Goal: Task Accomplishment & Management: Manage account settings

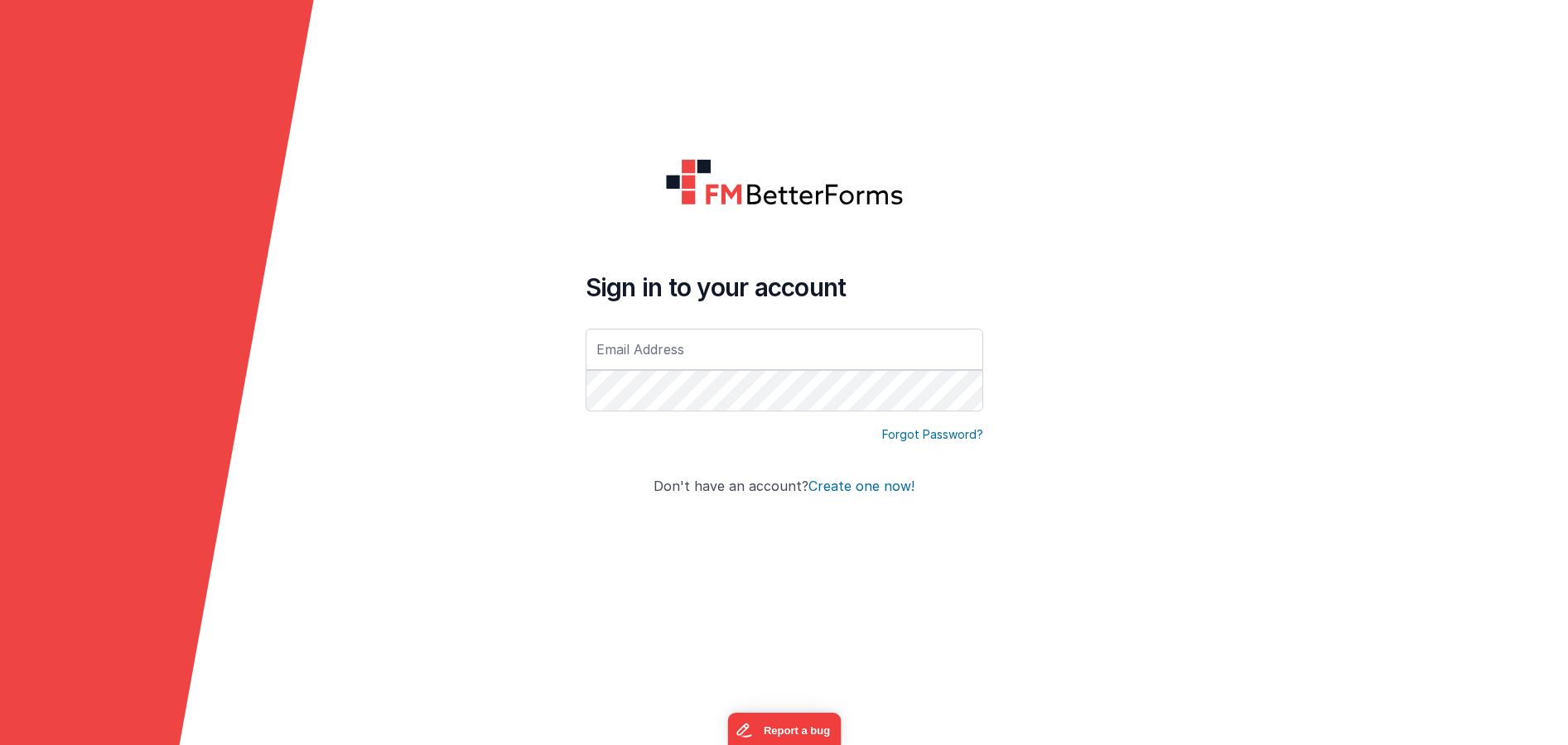
type input "eric.smoger@goquantus.com"
click at [1058, 149] on form "Sign in to your account eric.smoger@goquantus.com Forgot Password? Don't have a…" at bounding box center [784, 372] width 1568 height 745
click at [393, 427] on form "Sign in to your account eric.smoger@goquantus.com Forgot Password? Don't have a…" at bounding box center [784, 372] width 1568 height 745
click at [573, 337] on div "Sign in to your account eric.smoger@goquantus.com Forgot Password? Don't have a…" at bounding box center [785, 373] width 425 height 455
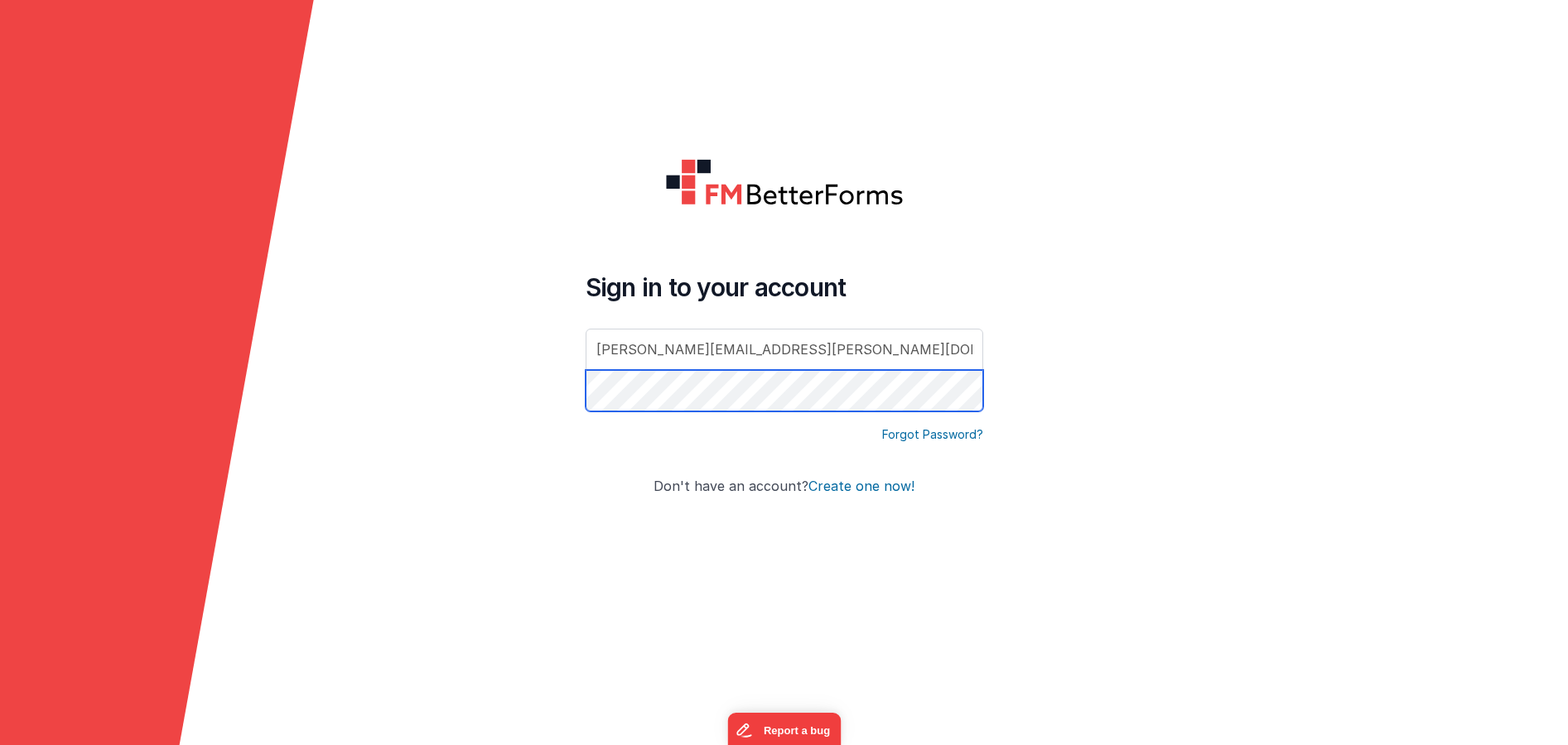
click button "Create one now!" at bounding box center [861, 486] width 106 height 15
click at [466, 410] on form "Sign in to your account eric.smoger@goquantus.com Forgot Password? Don't have a…" at bounding box center [784, 372] width 1568 height 745
click at [436, 431] on form "Sign in to your account eric.smoger@goquantus.com Forgot Password? Don't have a…" at bounding box center [784, 372] width 1568 height 745
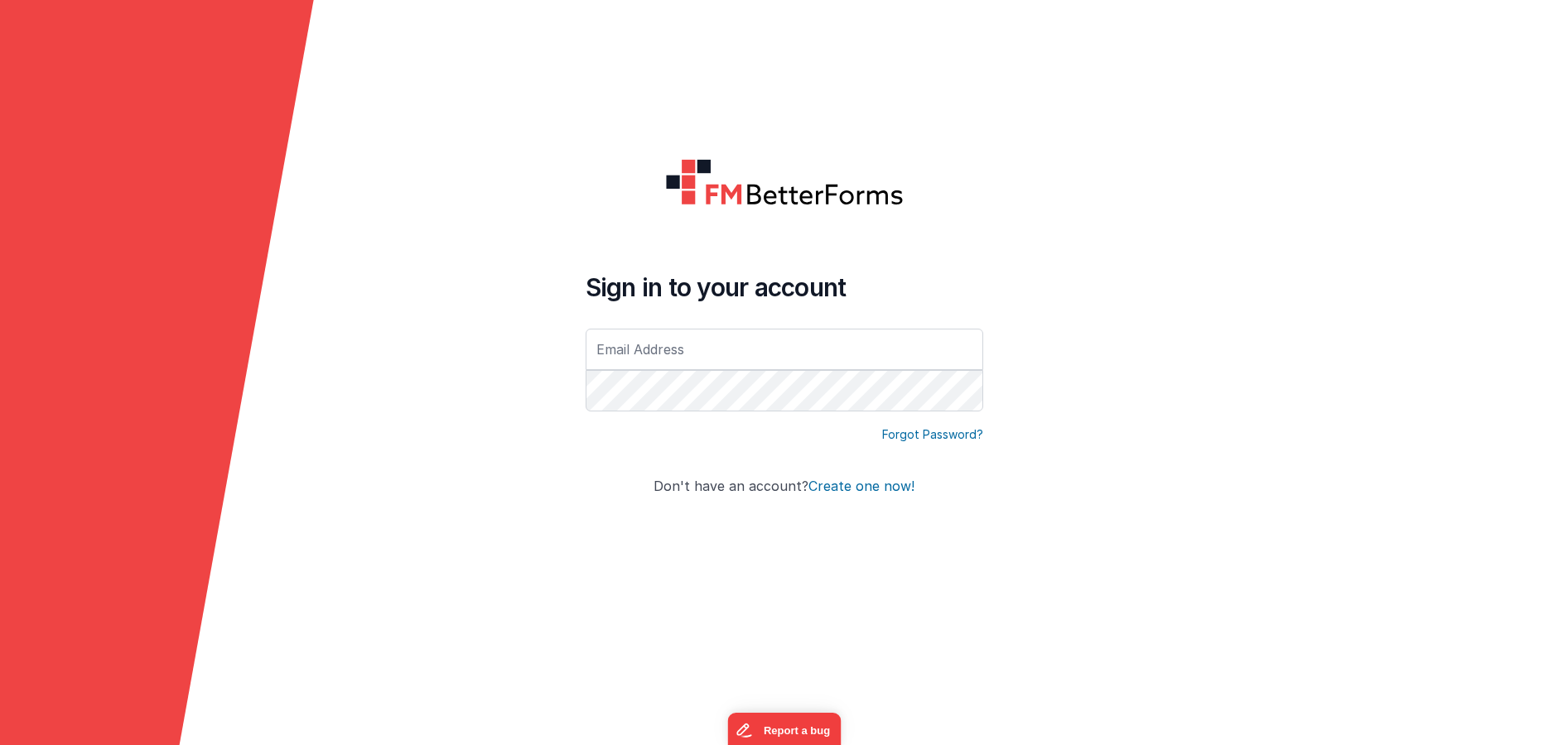
type input "[PERSON_NAME][EMAIL_ADDRESS][PERSON_NAME][DOMAIN_NAME]"
click at [476, 400] on form "Sign in to your account [PERSON_NAME][EMAIL_ADDRESS][PERSON_NAME][DOMAIN_NAME] …" at bounding box center [784, 372] width 1568 height 745
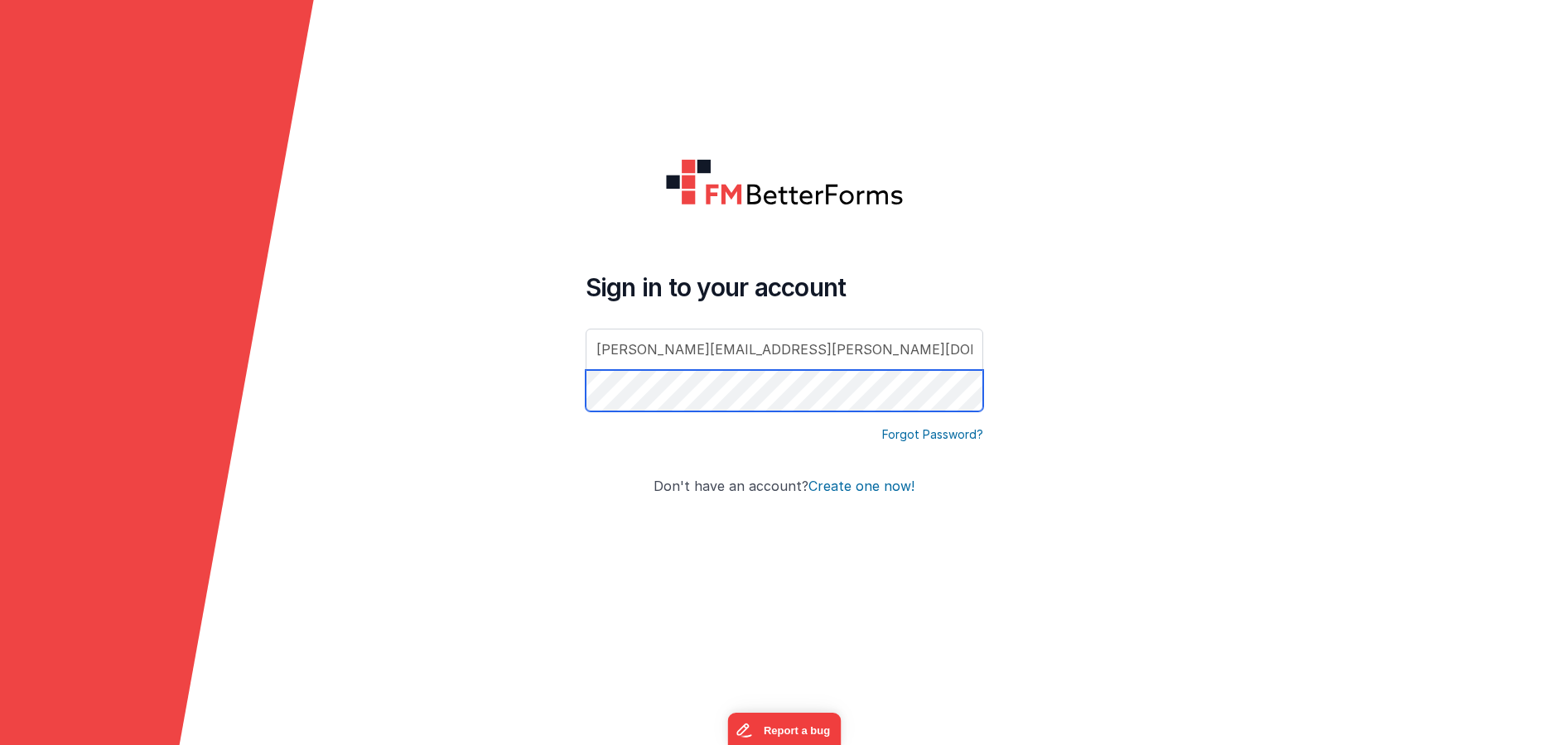
click at [393, 398] on form "Sign in to your account [PERSON_NAME][EMAIL_ADDRESS][PERSON_NAME][DOMAIN_NAME] …" at bounding box center [784, 372] width 1568 height 745
click button "Create one now!" at bounding box center [861, 486] width 106 height 15
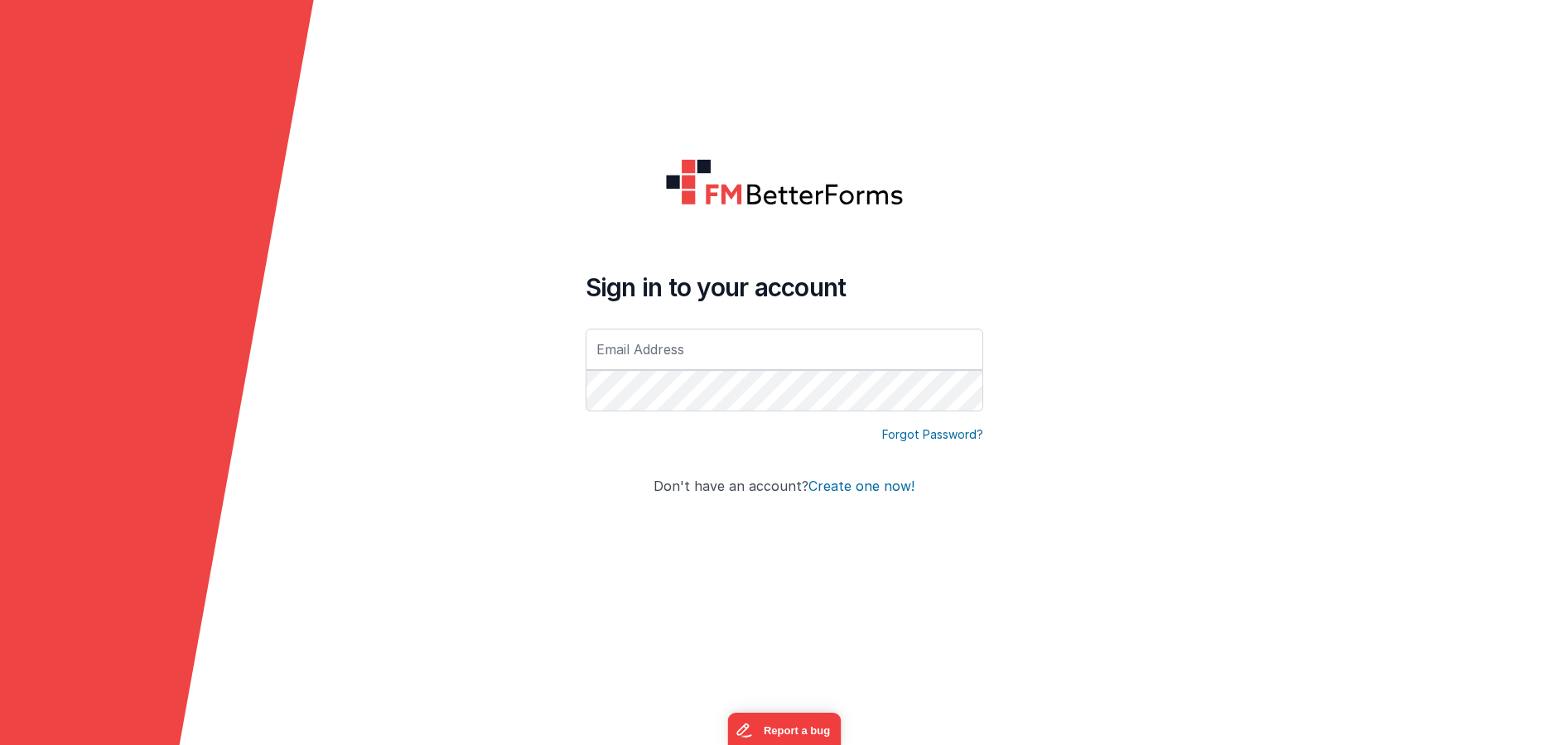
type input "[PERSON_NAME][EMAIL_ADDRESS][PERSON_NAME][DOMAIN_NAME]"
click at [647, 351] on input "[PERSON_NAME][EMAIL_ADDRESS][PERSON_NAME][DOMAIN_NAME]" at bounding box center [784, 349] width 398 height 41
click button "Create one now!" at bounding box center [861, 486] width 106 height 15
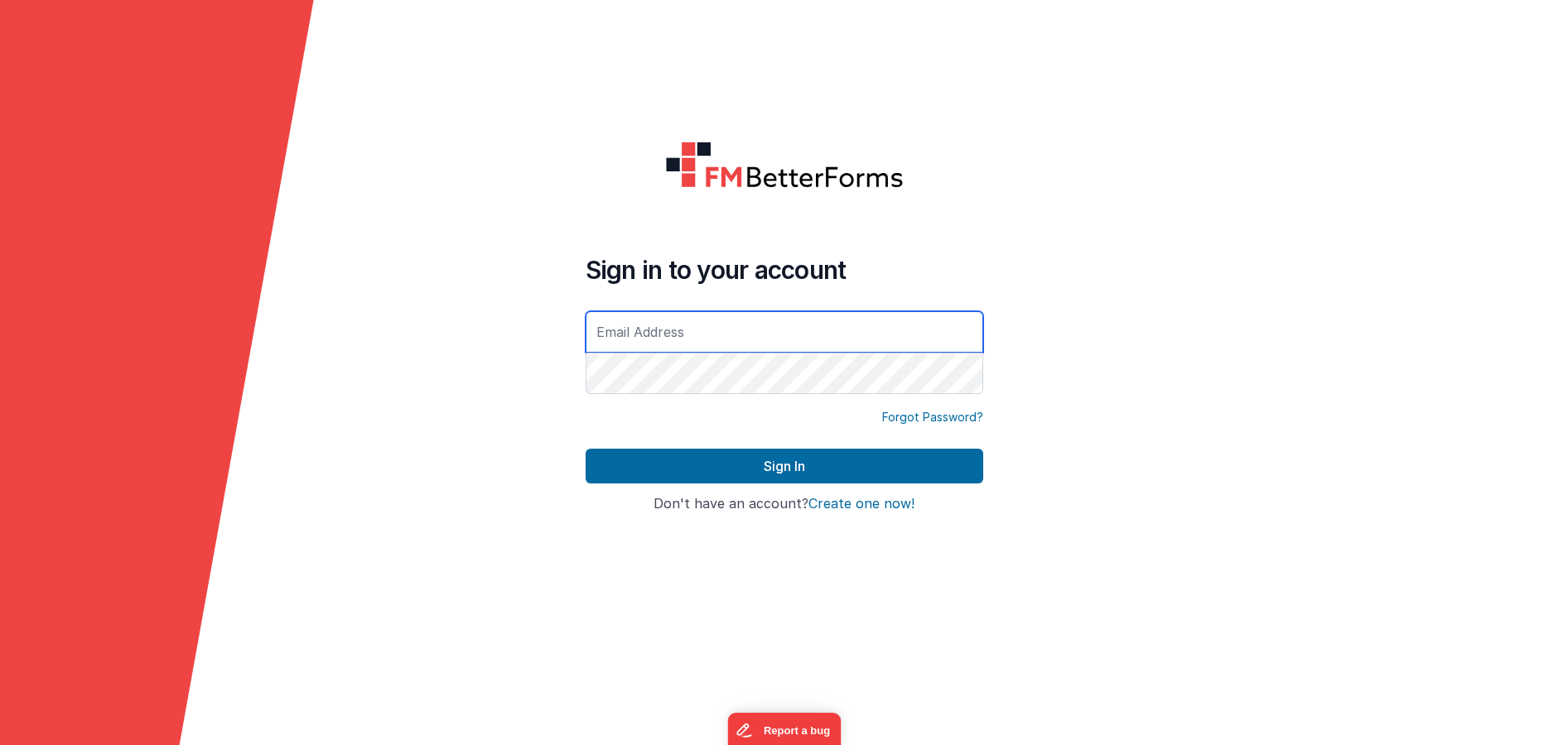
type input "[PERSON_NAME][EMAIL_ADDRESS][PERSON_NAME][DOMAIN_NAME]"
click at [415, 243] on form "Sign in to your account eric.smoger@goquantus.com Forgot Password? Sign In Sign…" at bounding box center [784, 372] width 1568 height 745
type input "[PERSON_NAME][EMAIL_ADDRESS][PERSON_NAME][DOMAIN_NAME]"
click at [323, 345] on form "Sign in to your account [PERSON_NAME][EMAIL_ADDRESS][PERSON_NAME][DOMAIN_NAME] …" at bounding box center [784, 372] width 1568 height 745
click at [558, 571] on form "Sign in to your account [PERSON_NAME][EMAIL_ADDRESS][PERSON_NAME][DOMAIN_NAME] …" at bounding box center [784, 372] width 1568 height 745
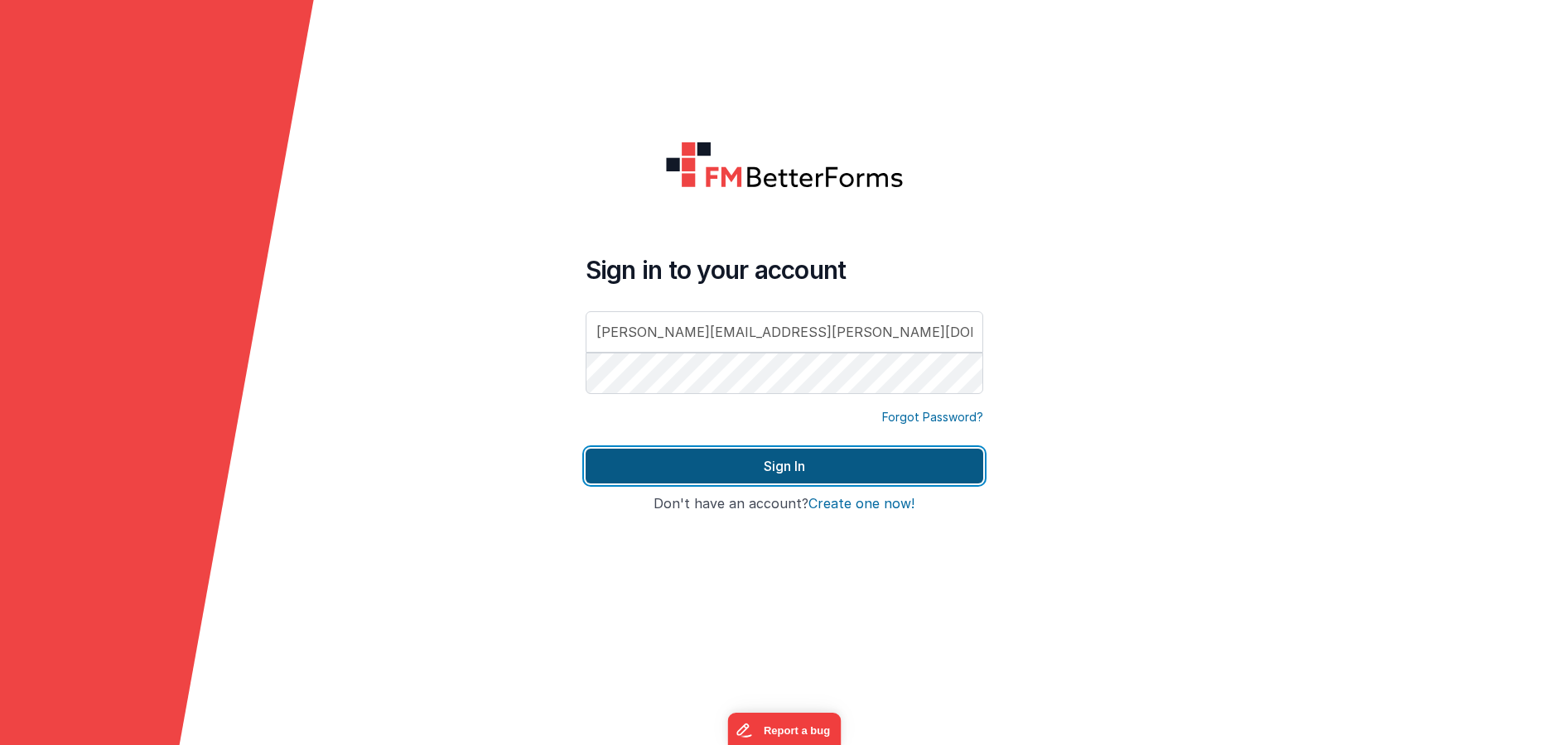
click at [669, 463] on button "Sign In" at bounding box center [784, 466] width 398 height 35
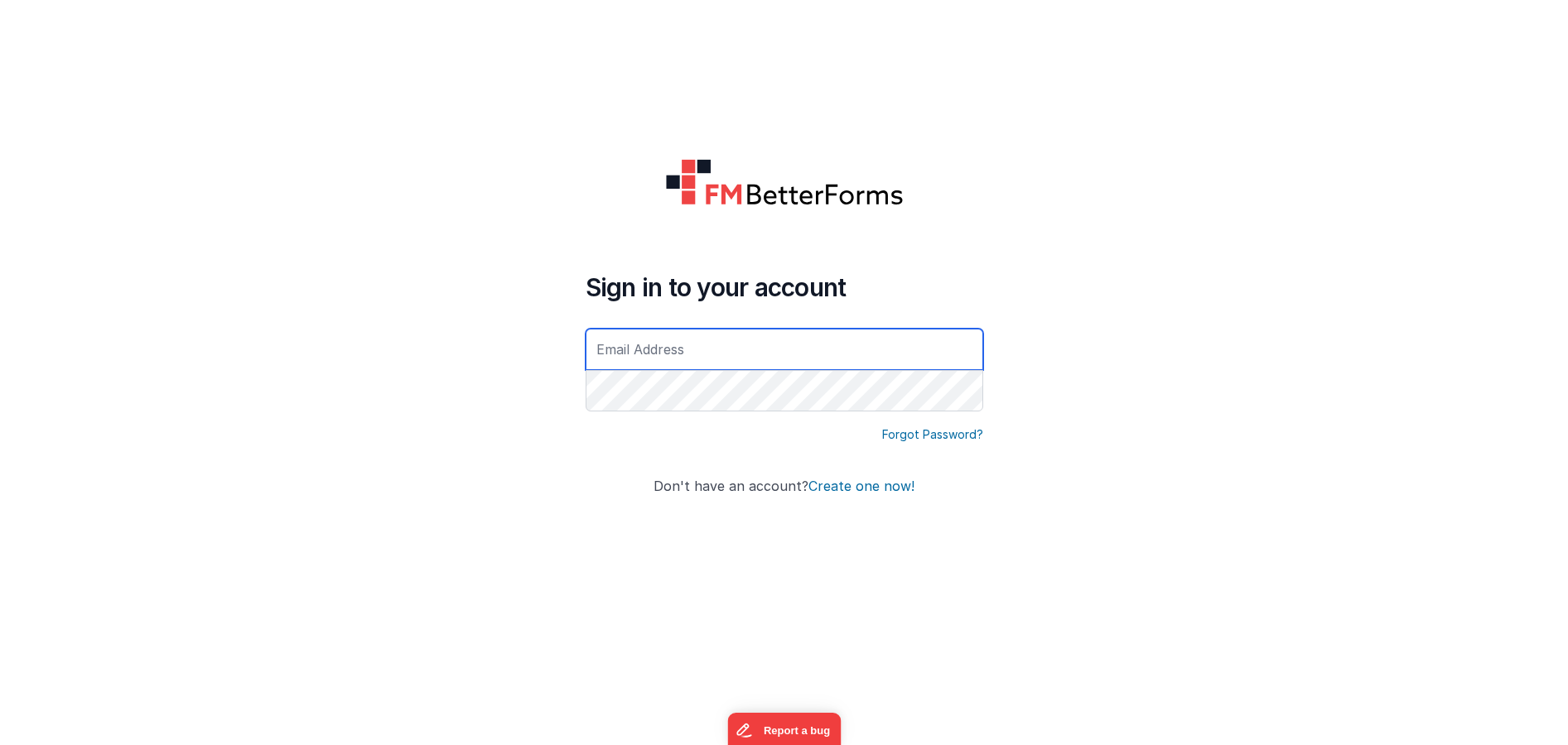
type input "eric.smoger@goquantus.com"
click at [357, 501] on form "Sign in to your account eric.smoger@goquantus.com Forgot Password? Don't have a…" at bounding box center [784, 372] width 1568 height 745
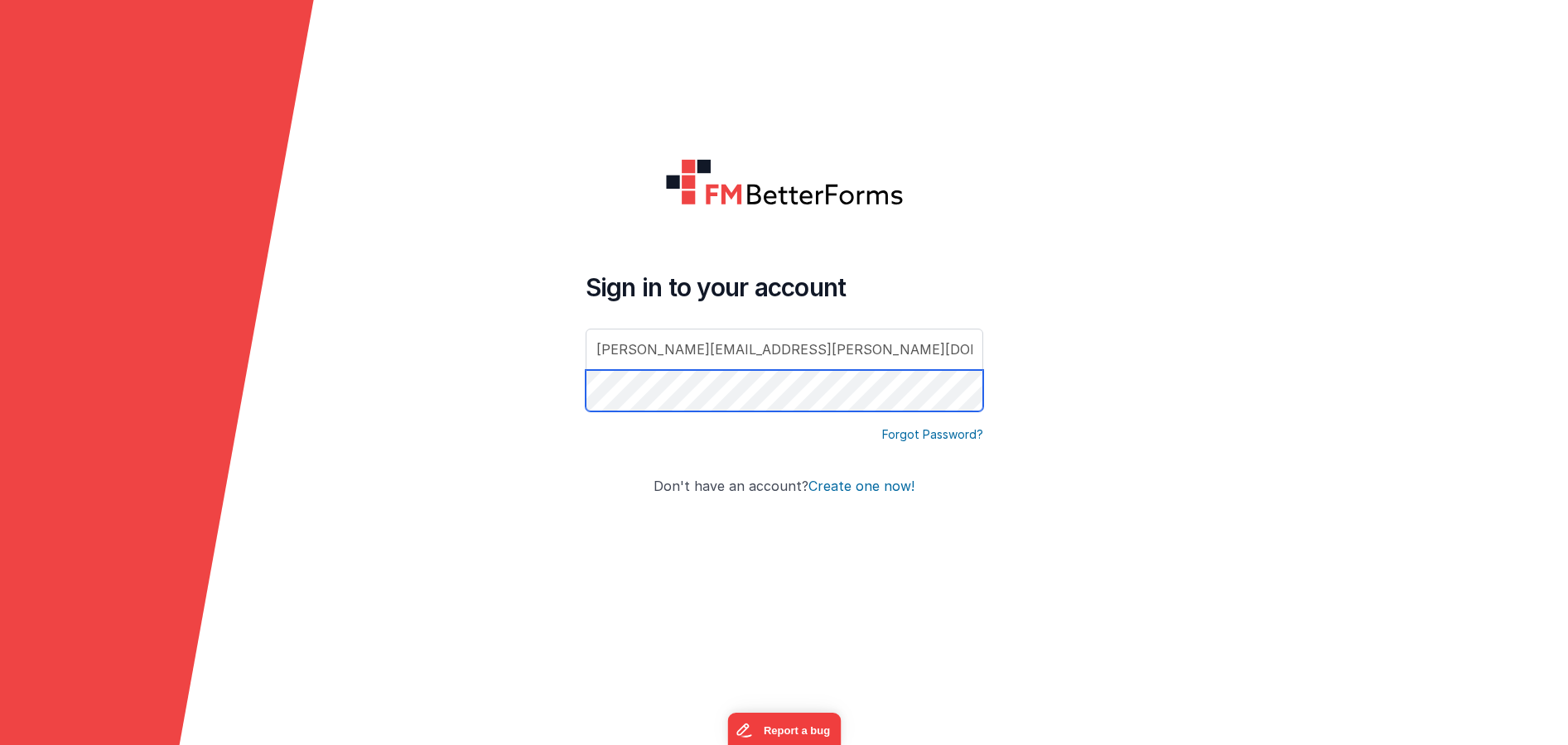
click button "Create one now!" at bounding box center [861, 486] width 106 height 15
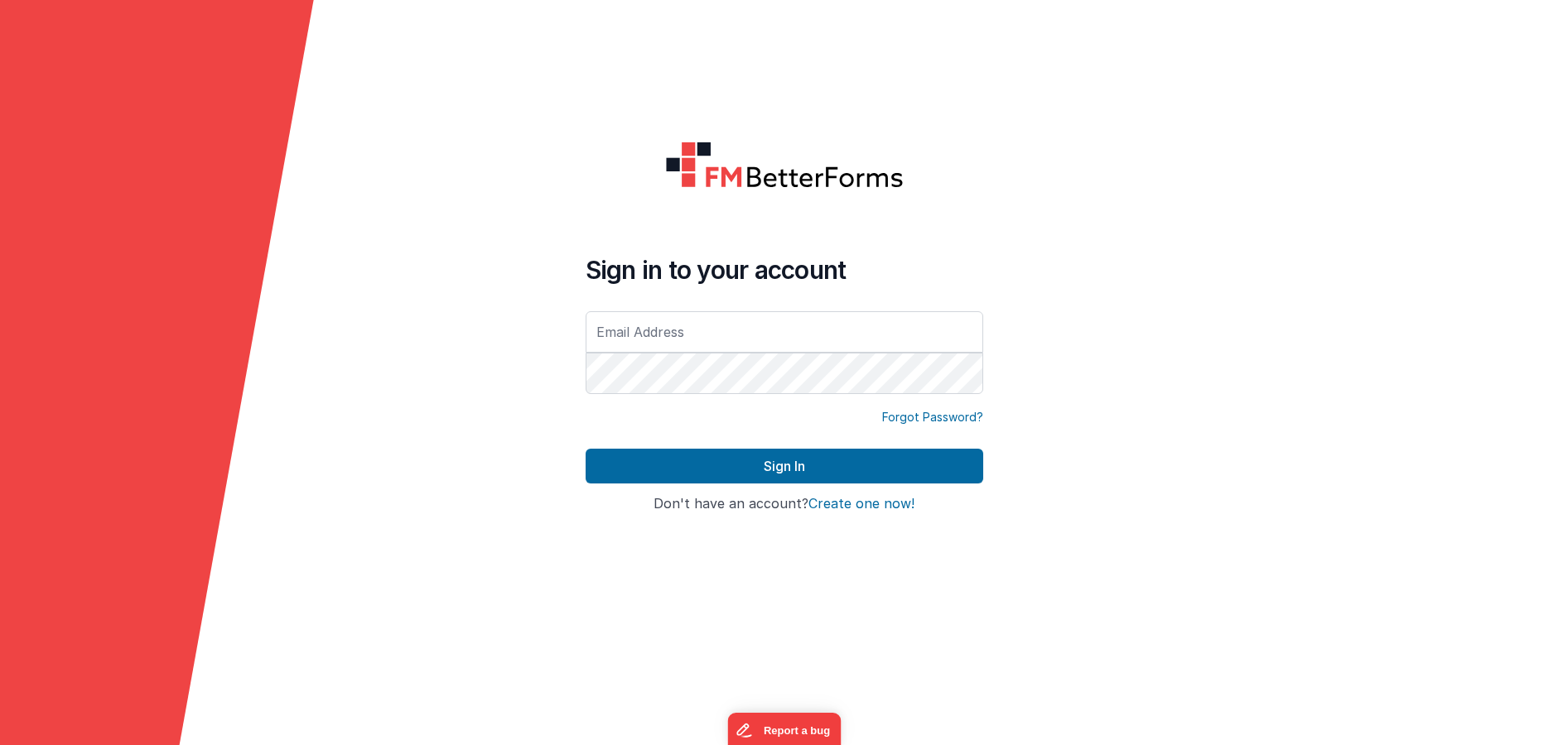
type input "[PERSON_NAME][EMAIL_ADDRESS][PERSON_NAME][DOMAIN_NAME]"
click at [583, 181] on div "Sign in to your account eric.smoger@goquantus.com Forgot Password? Sign In Sign…" at bounding box center [785, 373] width 425 height 489
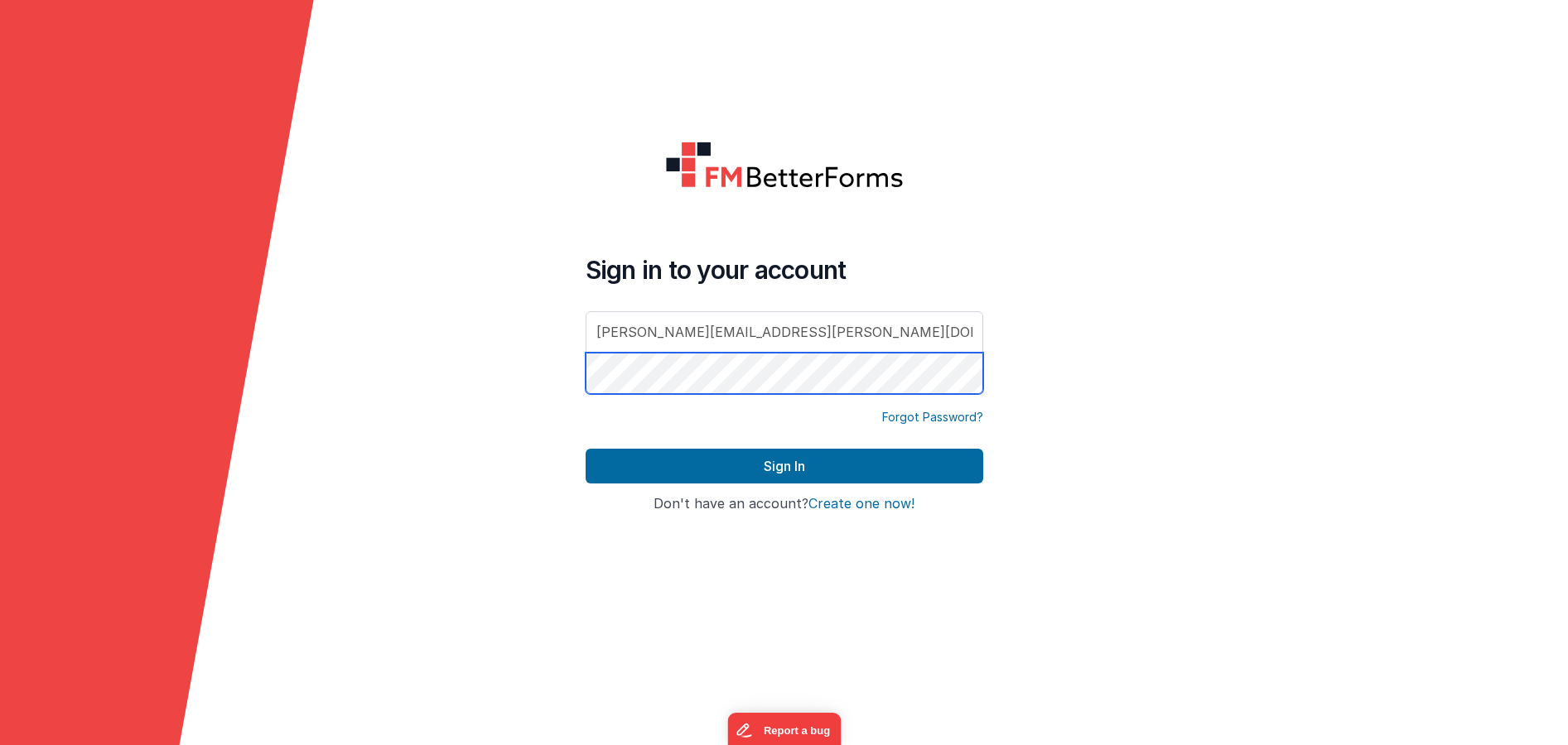
click at [426, 358] on form "Sign in to your account eric.smoger@goquantus.com Forgot Password? Sign In Sign…" at bounding box center [784, 372] width 1568 height 745
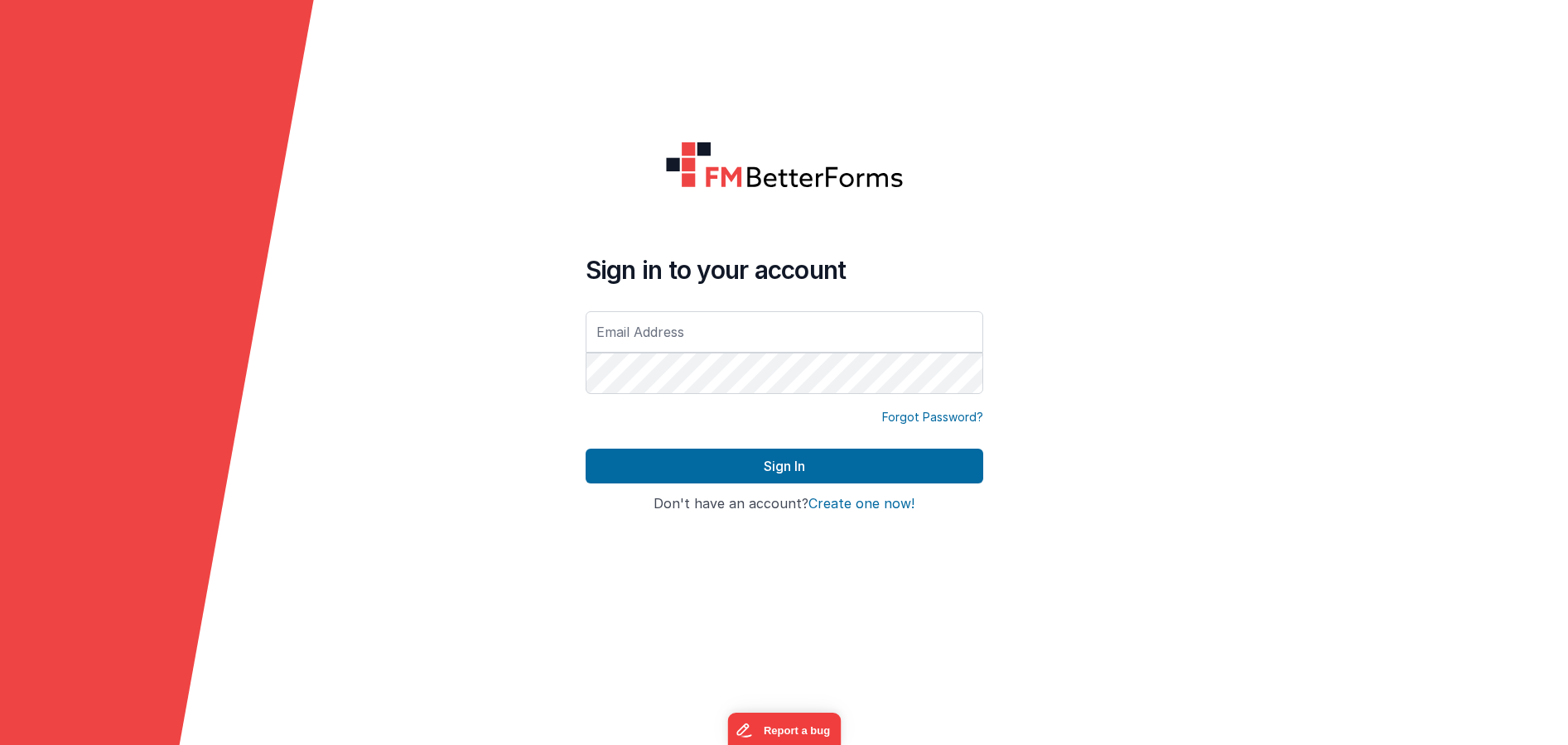
type input "[PERSON_NAME][EMAIL_ADDRESS][PERSON_NAME][DOMAIN_NAME]"
click at [345, 265] on form "Sign in to your account [PERSON_NAME][EMAIL_ADDRESS][PERSON_NAME][DOMAIN_NAME] …" at bounding box center [784, 372] width 1568 height 745
drag, startPoint x: 507, startPoint y: 409, endPoint x: 550, endPoint y: 429, distance: 47.4
click at [509, 409] on form "Sign in to your account [PERSON_NAME][EMAIL_ADDRESS][PERSON_NAME][DOMAIN_NAME] …" at bounding box center [784, 372] width 1568 height 745
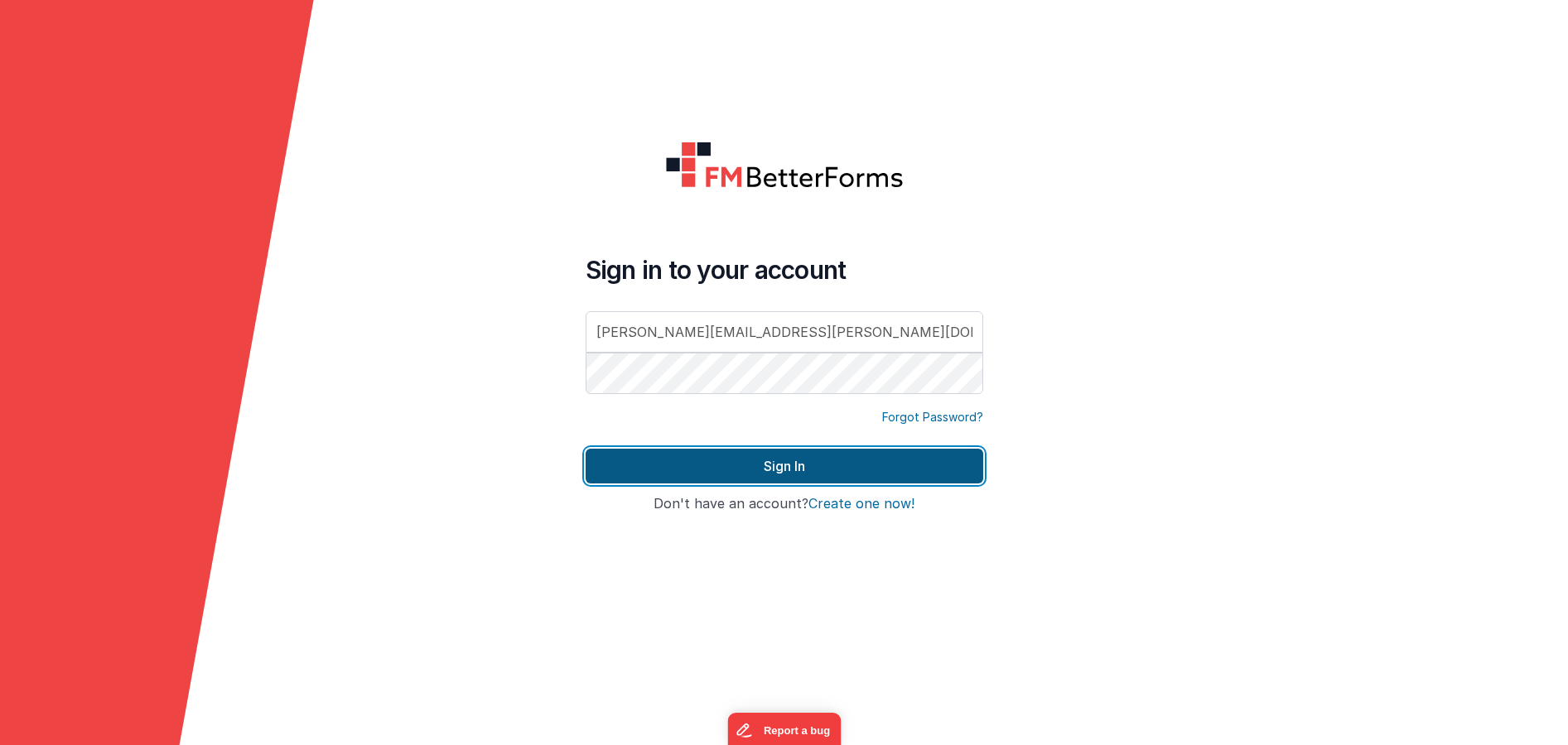
click at [620, 471] on button "Sign In" at bounding box center [784, 466] width 398 height 35
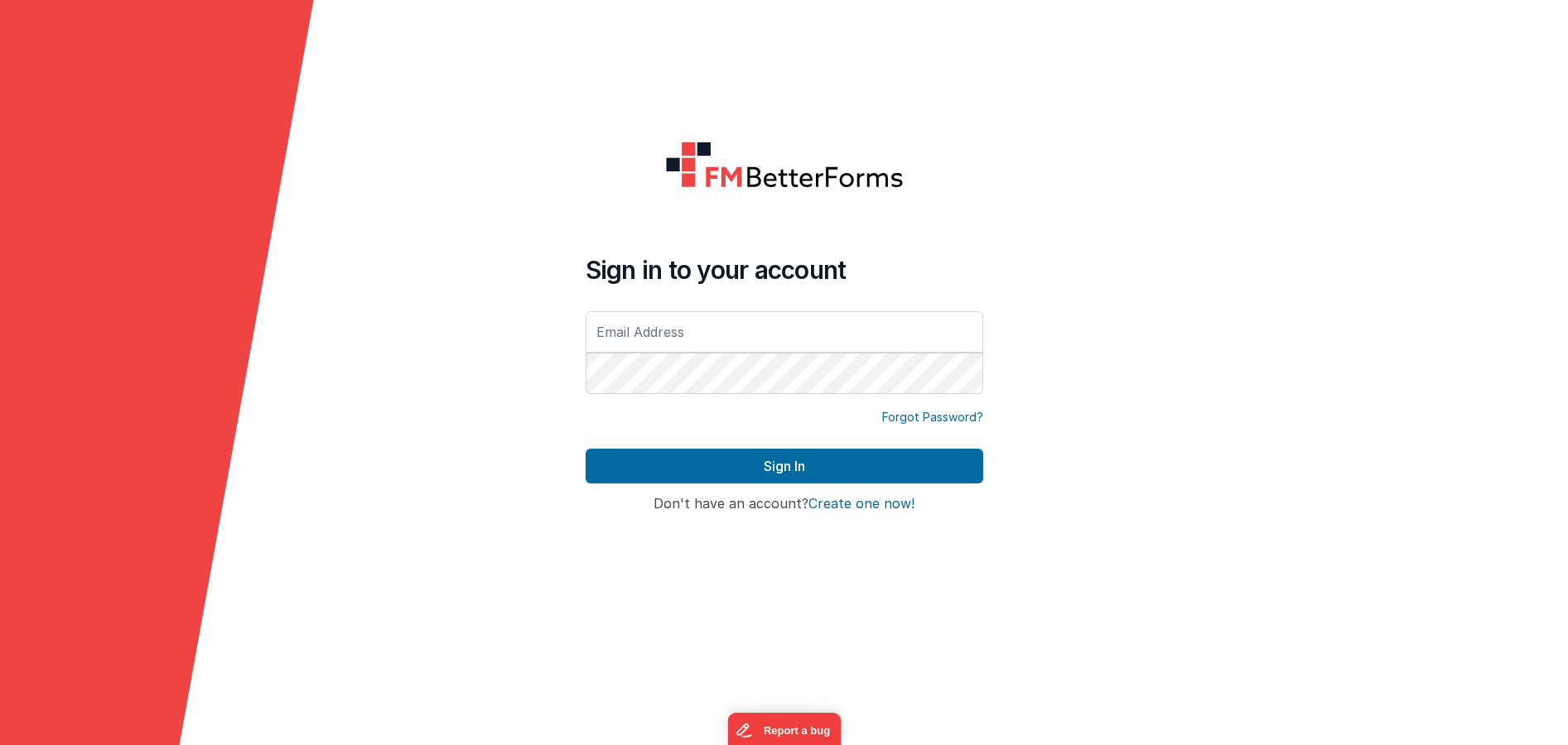
type input "eric.smoger@goquantus.com"
click at [567, 470] on form "Sign in to your account [PERSON_NAME][EMAIL_ADDRESS][PERSON_NAME][DOMAIN_NAME] …" at bounding box center [784, 372] width 1568 height 745
type input "[PERSON_NAME][EMAIL_ADDRESS][PERSON_NAME][DOMAIN_NAME]"
click at [1106, 375] on form "Sign in to your account eric.smoger@goquantus.com Forgot Password? Sign In Sign…" at bounding box center [784, 372] width 1568 height 745
click at [1099, 439] on form "Sign in to your account [PERSON_NAME][EMAIL_ADDRESS][PERSON_NAME][DOMAIN_NAME] …" at bounding box center [784, 372] width 1568 height 745
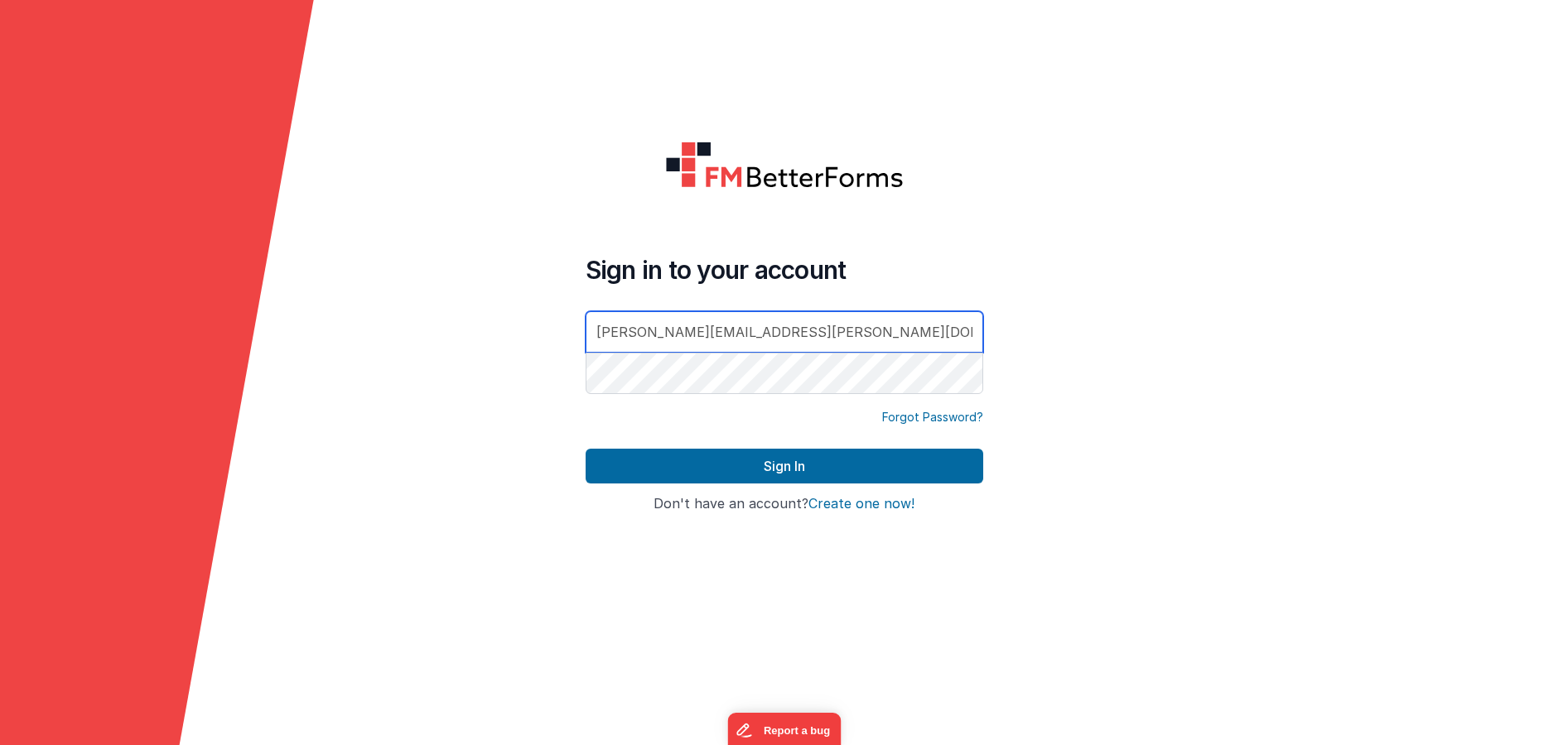
click at [836, 337] on input "[PERSON_NAME][EMAIL_ADDRESS][PERSON_NAME][DOMAIN_NAME]" at bounding box center [784, 332] width 398 height 41
drag, startPoint x: 380, startPoint y: 195, endPoint x: 413, endPoint y: 214, distance: 38.1
click at [383, 198] on form "Sign in to your account [PERSON_NAME][EMAIL_ADDRESS][PERSON_NAME][DOMAIN_NAME] …" at bounding box center [784, 372] width 1568 height 745
type input "[PERSON_NAME][EMAIL_ADDRESS][PERSON_NAME][DOMAIN_NAME]"
click at [498, 318] on form "Sign in to your account [PERSON_NAME][EMAIL_ADDRESS][PERSON_NAME][DOMAIN_NAME] …" at bounding box center [784, 372] width 1568 height 745
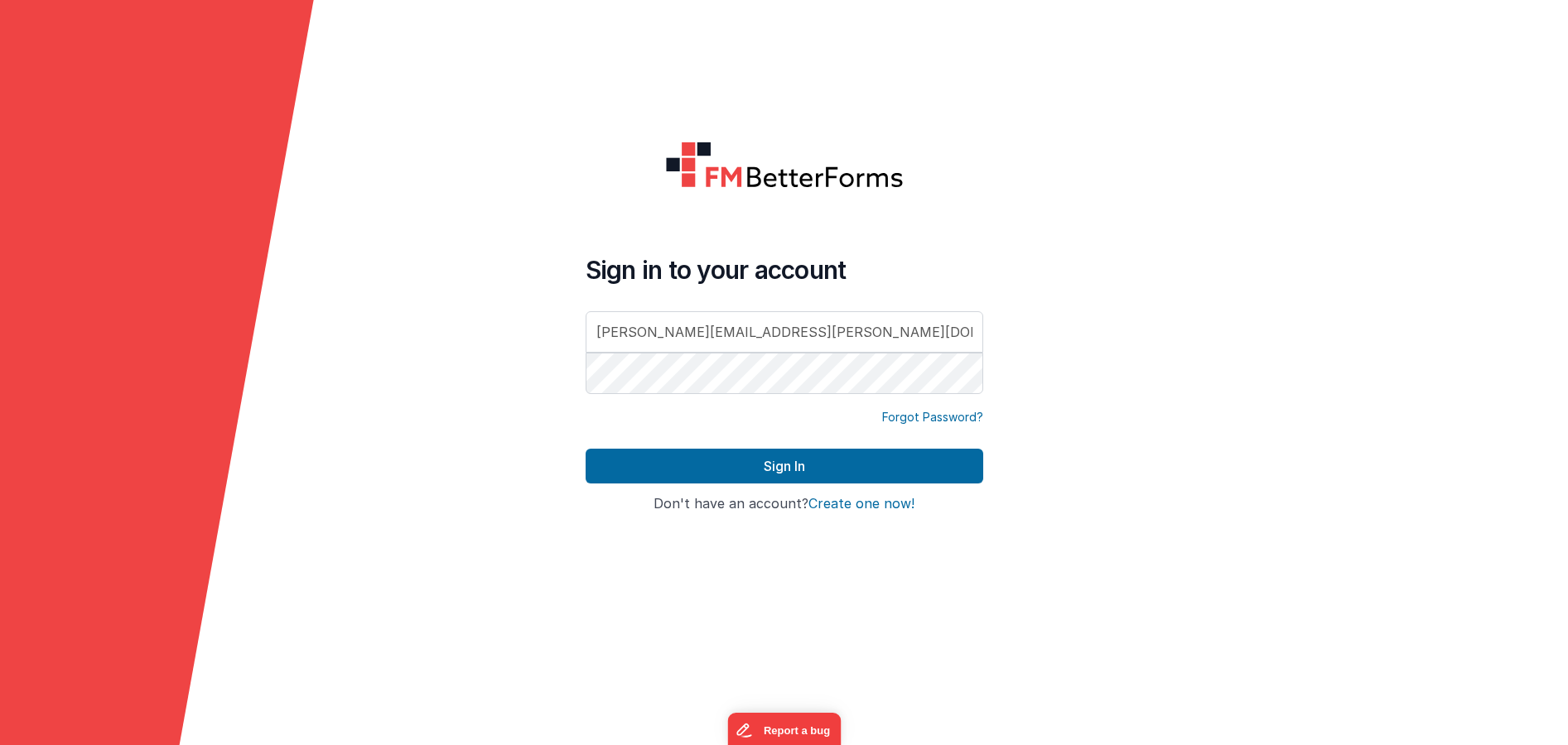
click at [494, 358] on form "Sign in to your account [PERSON_NAME][EMAIL_ADDRESS][PERSON_NAME][DOMAIN_NAME] …" at bounding box center [784, 372] width 1568 height 745
click at [757, 119] on form "Sign in to your account [PERSON_NAME][EMAIL_ADDRESS][PERSON_NAME][DOMAIN_NAME] …" at bounding box center [784, 372] width 1568 height 745
click at [671, 484] on div "Sign In" at bounding box center [784, 473] width 398 height 48
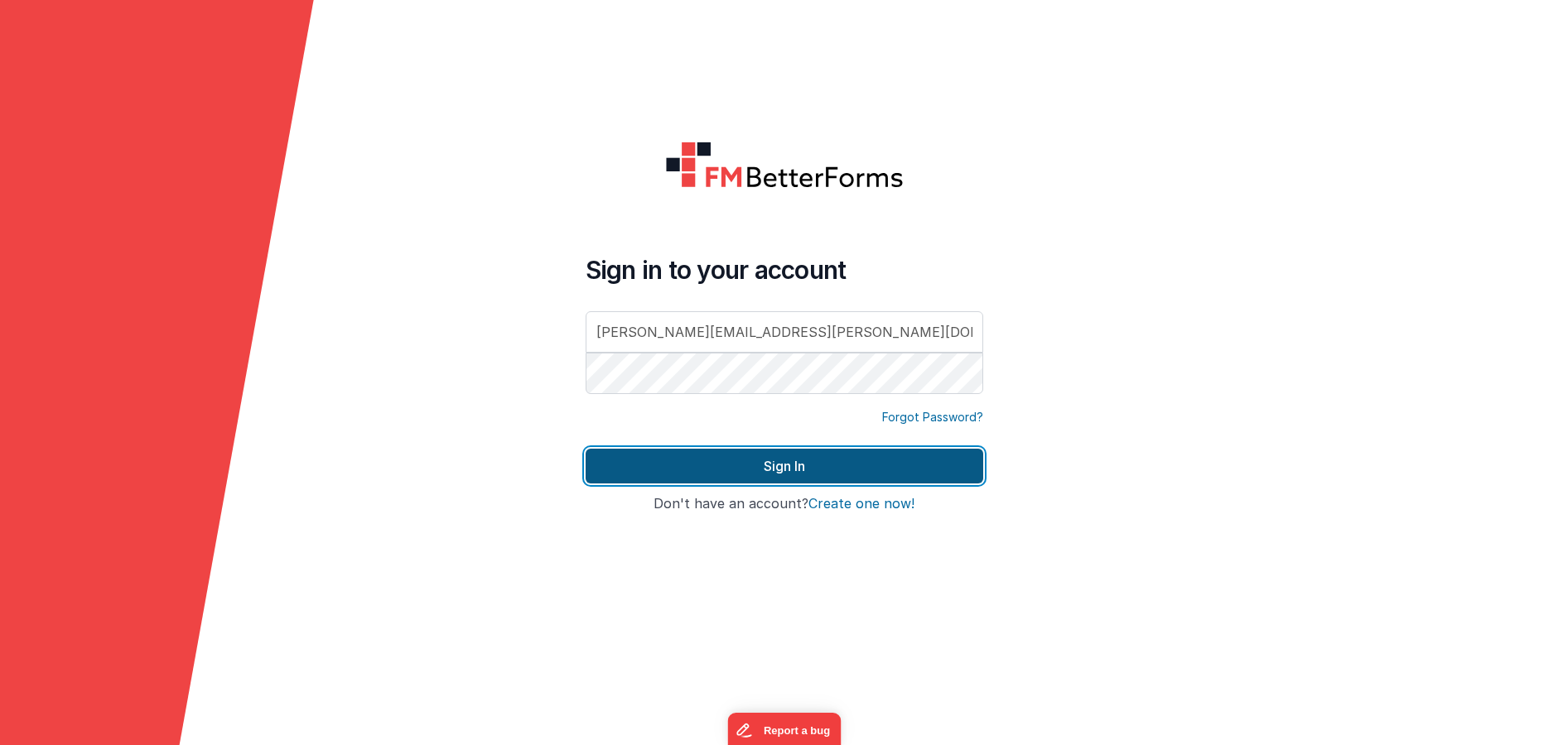
click at [662, 467] on button "Sign In" at bounding box center [784, 466] width 398 height 35
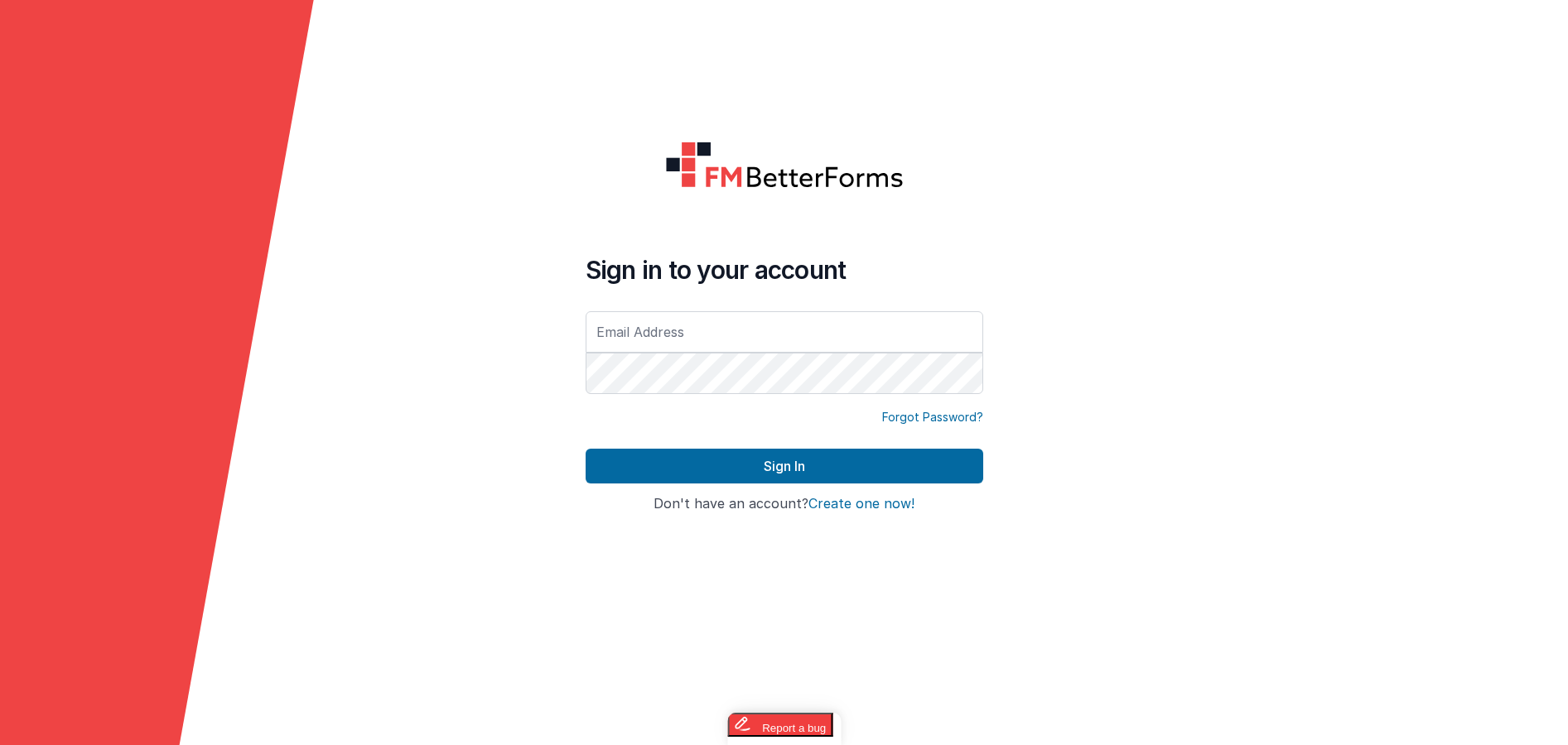
type input "[PERSON_NAME][EMAIL_ADDRESS][PERSON_NAME][DOMAIN_NAME]"
click at [492, 301] on form "Sign in to your account [PERSON_NAME][EMAIL_ADDRESS][PERSON_NAME][DOMAIN_NAME] …" at bounding box center [784, 372] width 1568 height 745
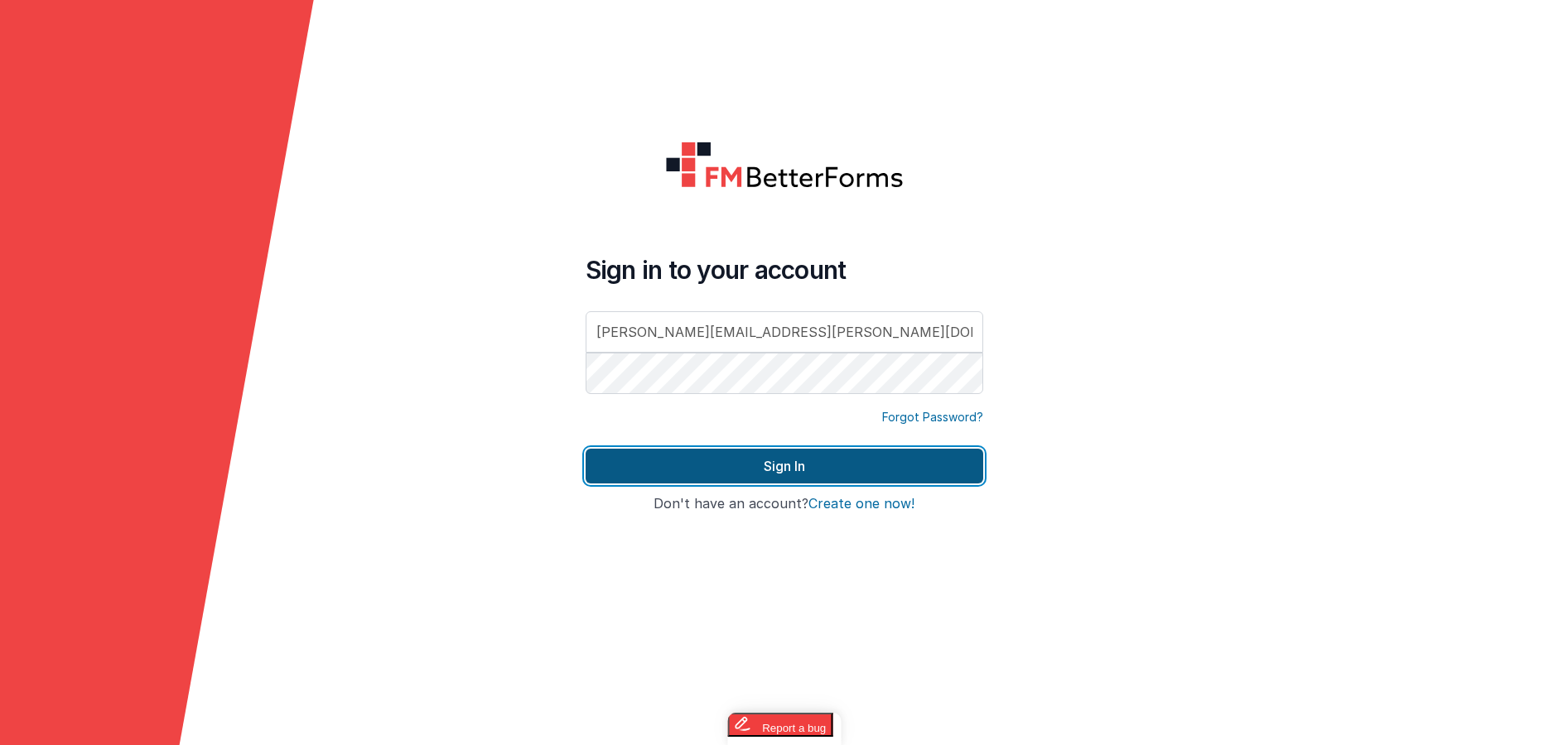
click at [611, 470] on button "Sign In" at bounding box center [784, 466] width 398 height 35
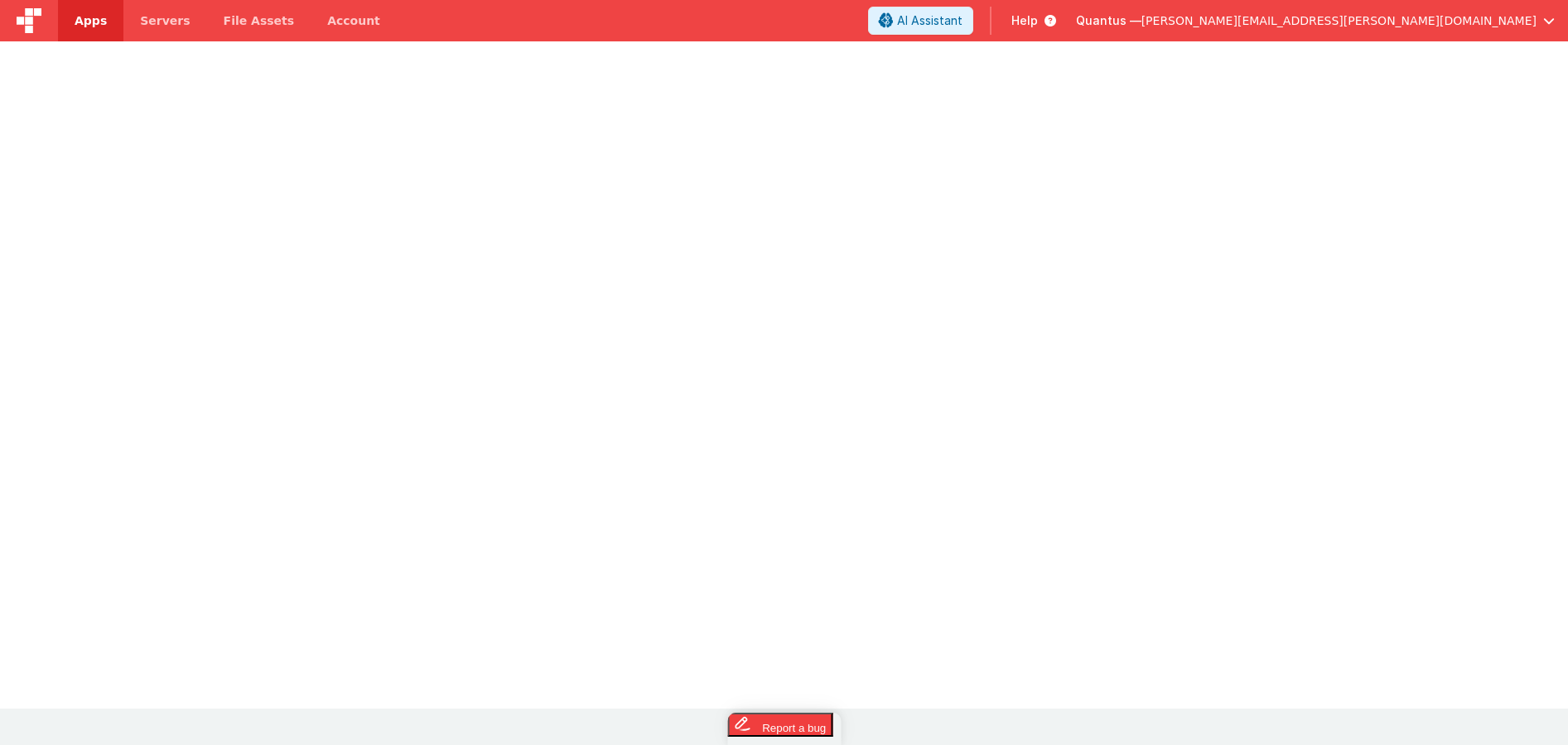
click at [95, 30] on link "Apps" at bounding box center [91, 21] width 65 height 41
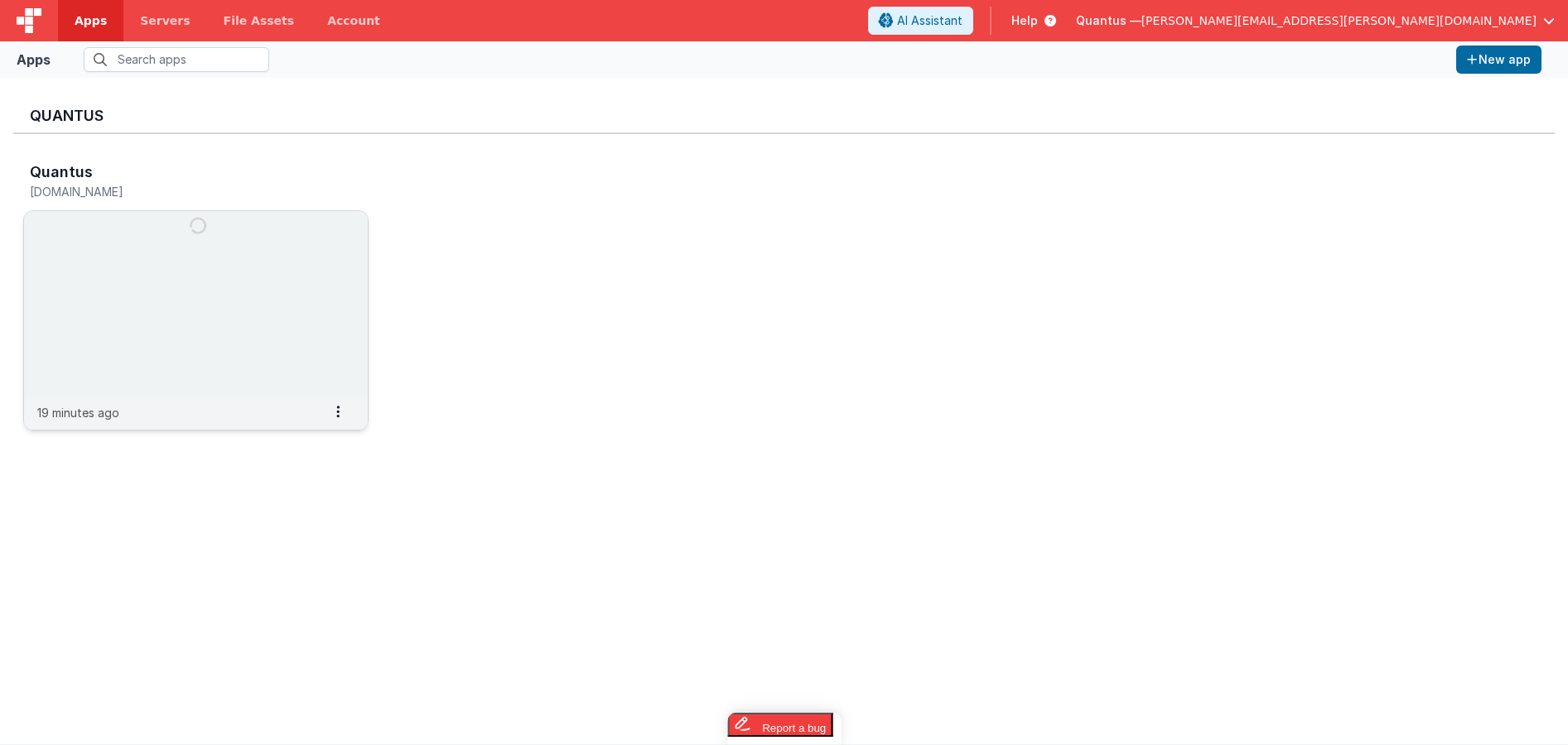
click at [104, 245] on img at bounding box center [196, 304] width 344 height 186
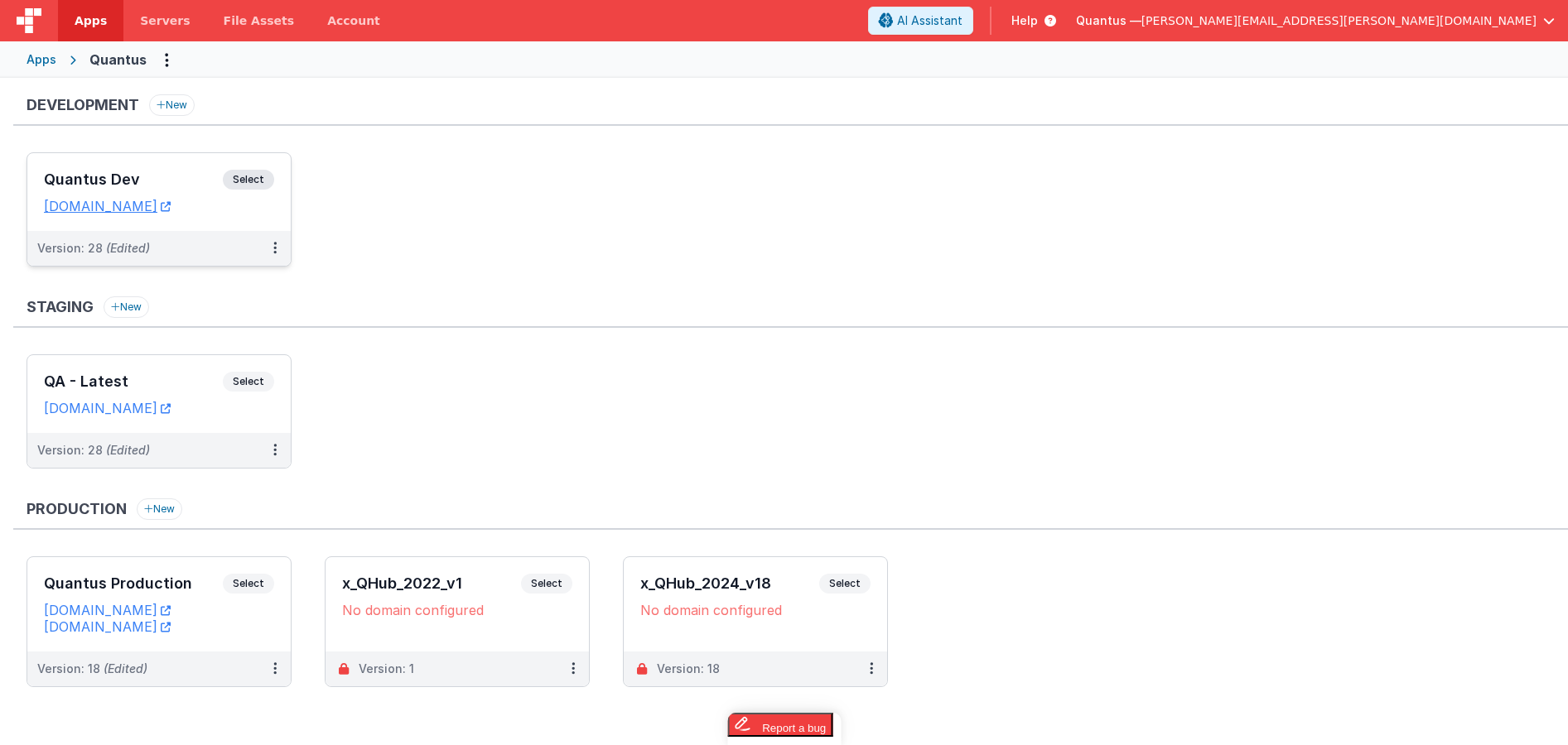
click at [109, 180] on h3 "Quantus Dev" at bounding box center [132, 180] width 179 height 17
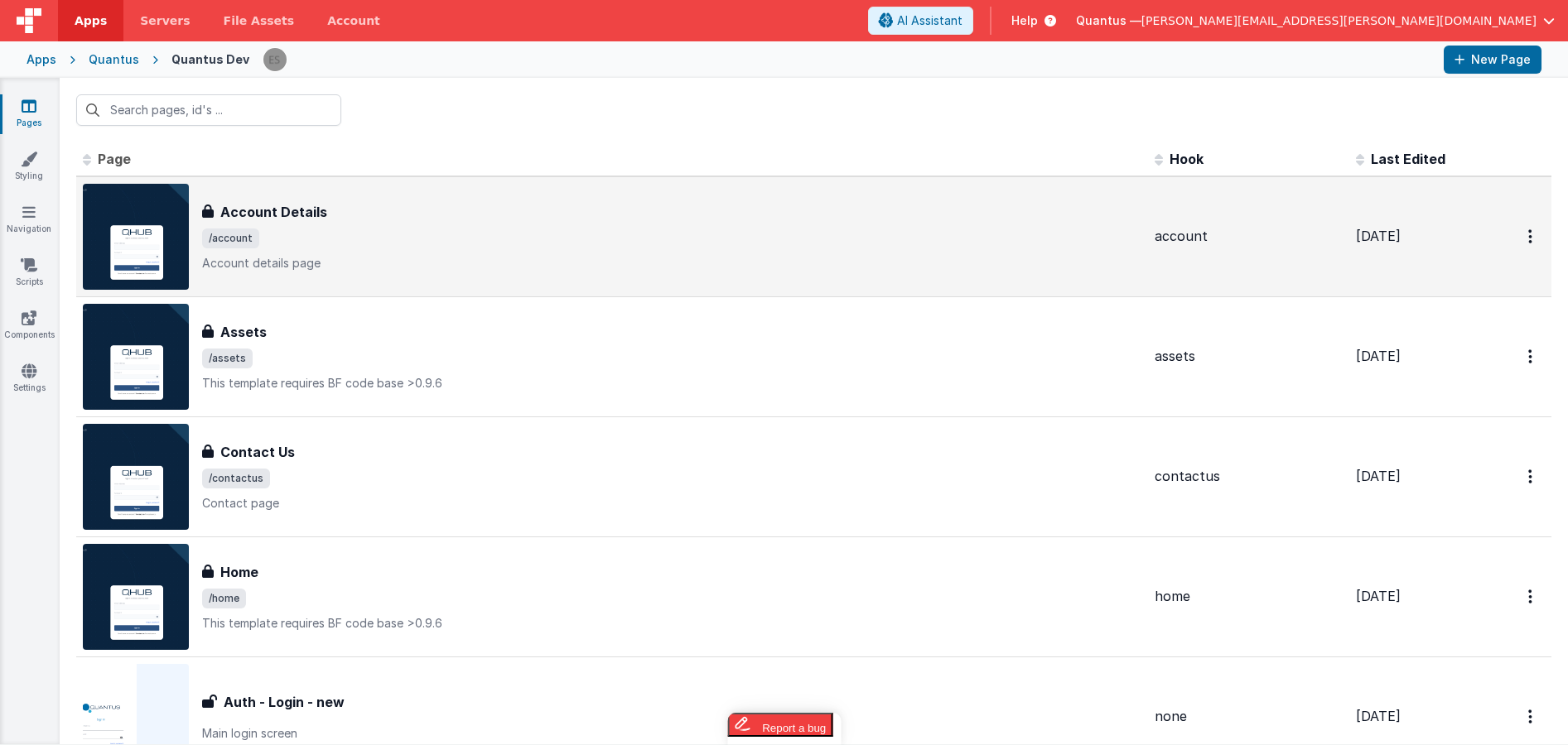
click at [404, 225] on div "Account Details Account Details /account Account details page" at bounding box center [672, 237] width 940 height 69
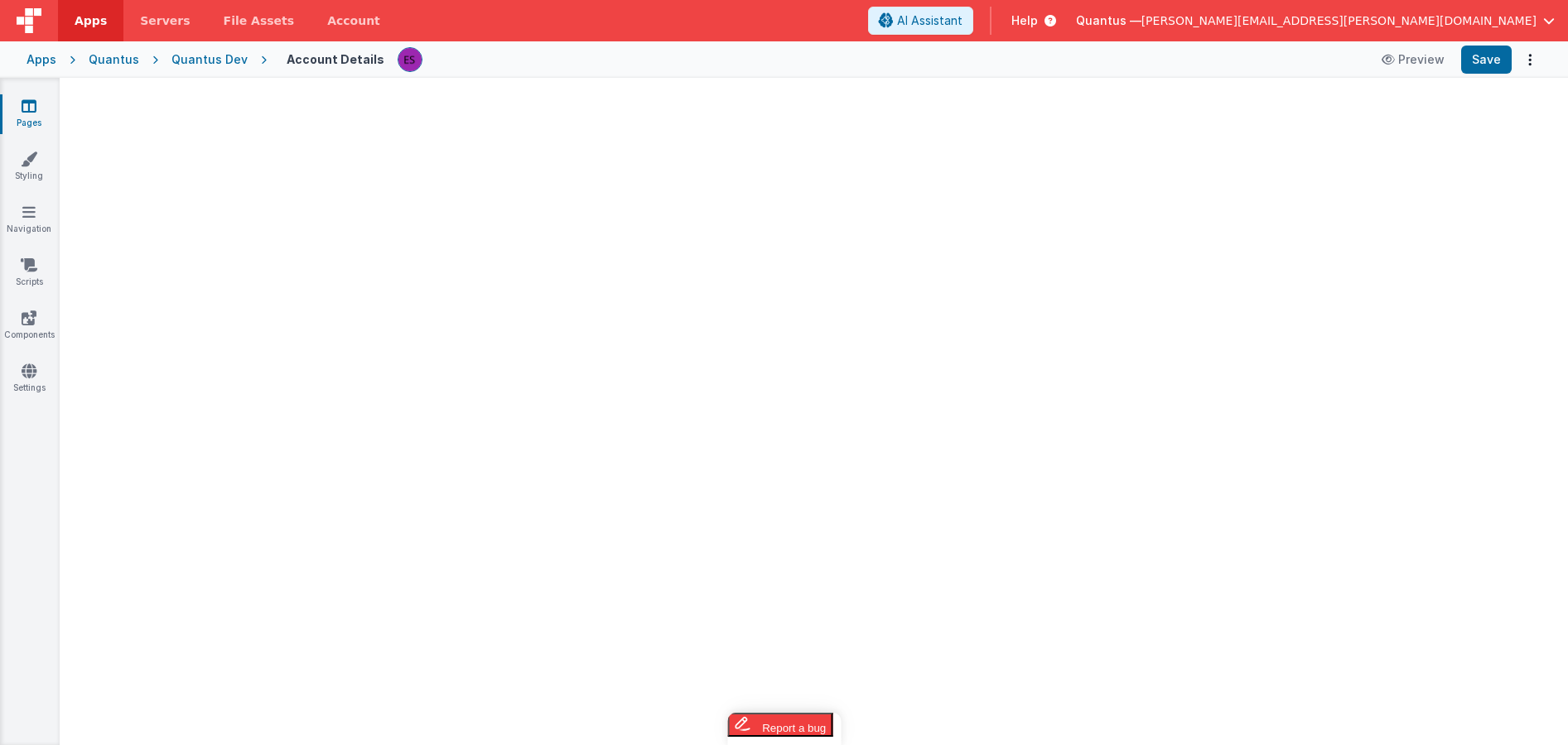
click at [183, 63] on div "Quantus Dev" at bounding box center [209, 59] width 76 height 17
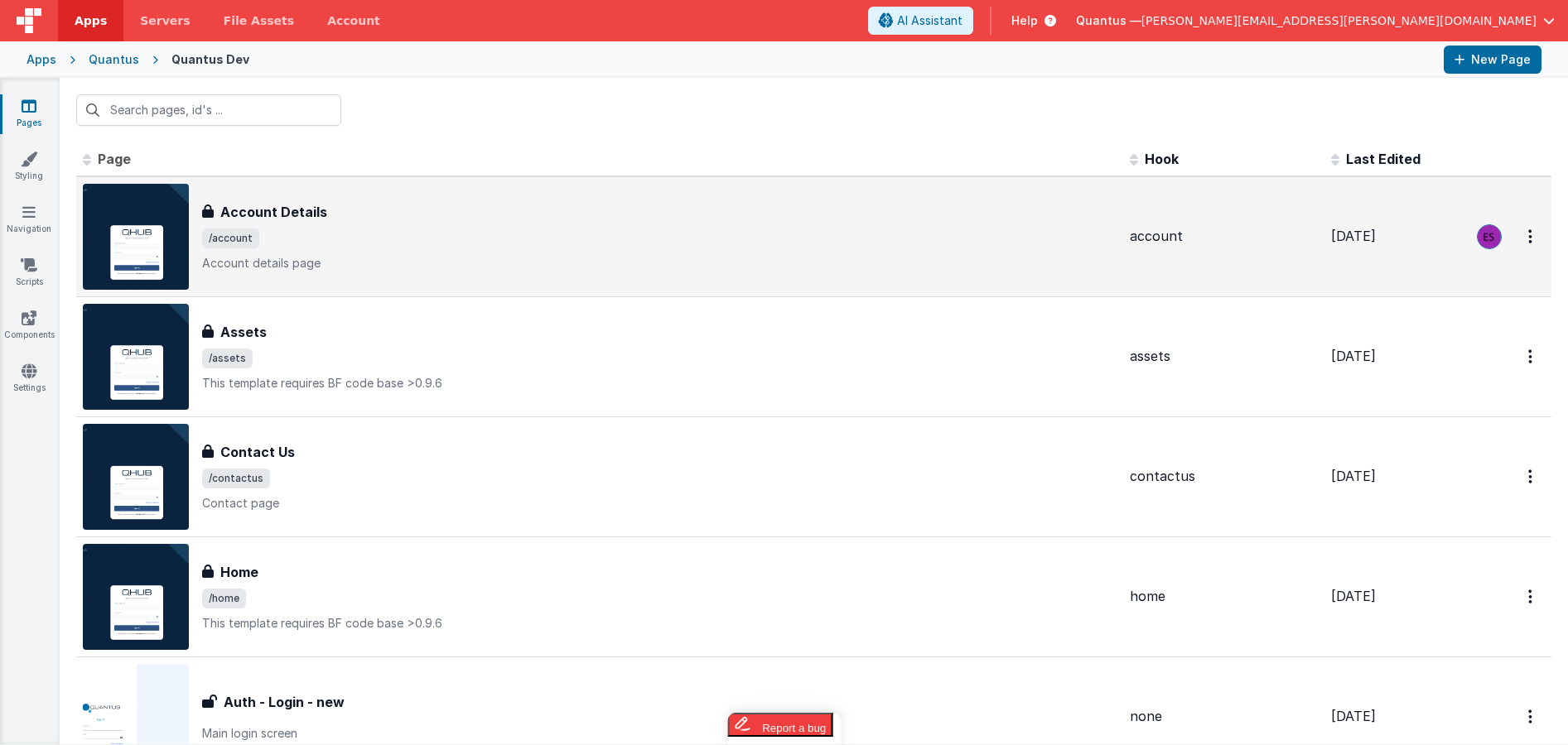
click at [108, 200] on img at bounding box center [135, 236] width 106 height 106
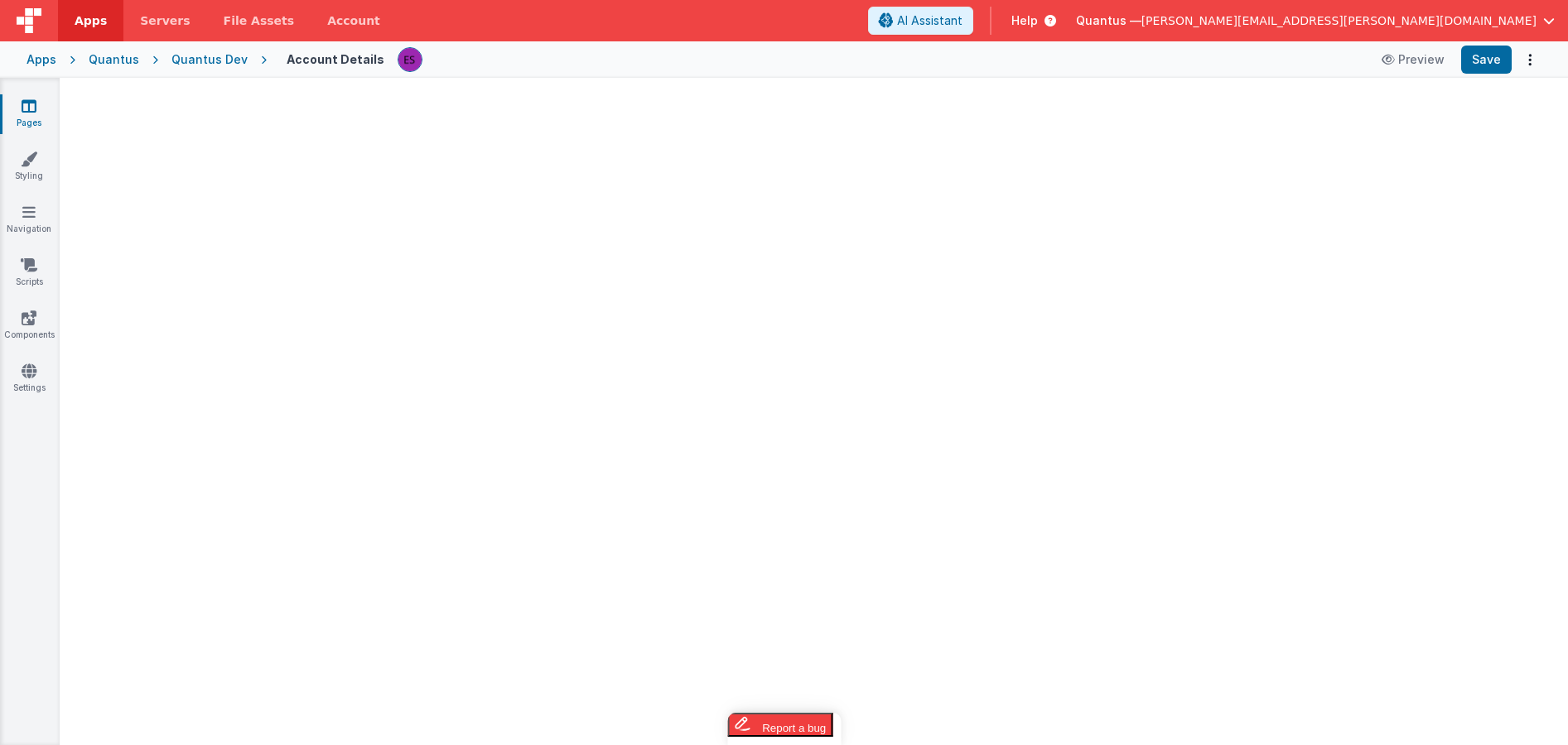
click at [372, 324] on div at bounding box center [814, 416] width 1509 height 657
click at [247, 257] on div at bounding box center [814, 416] width 1509 height 657
click at [34, 104] on icon at bounding box center [29, 106] width 15 height 17
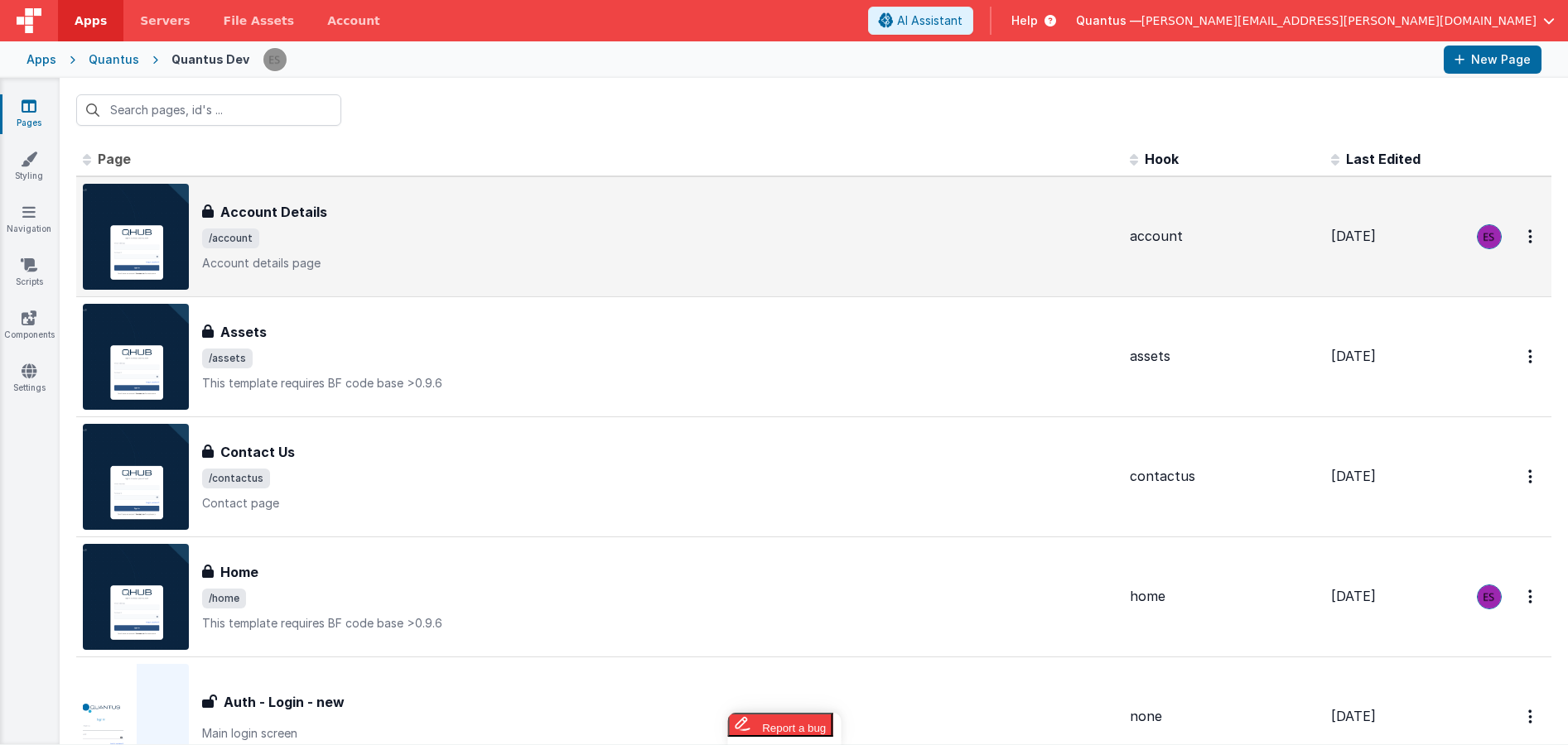
click at [114, 248] on img at bounding box center [135, 236] width 106 height 106
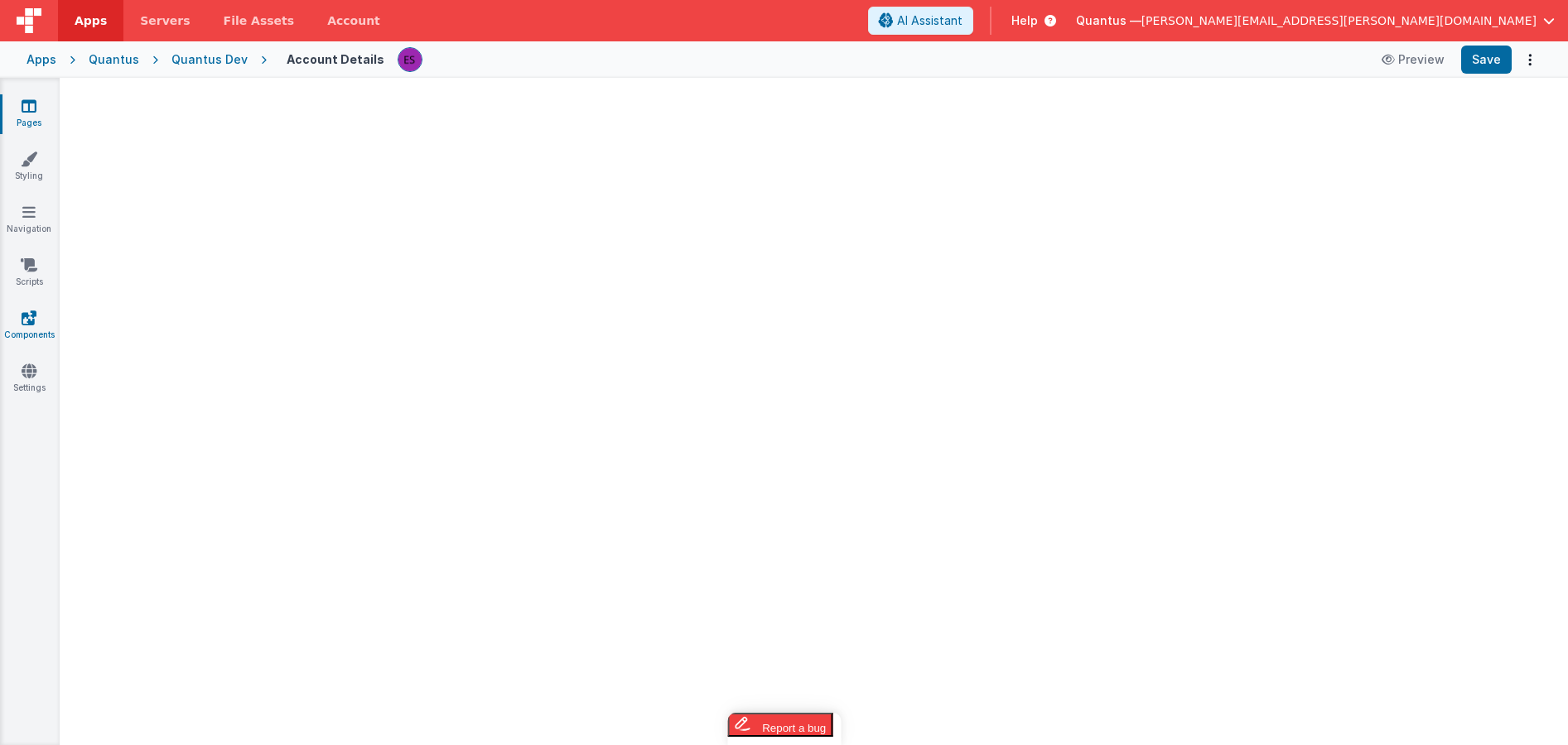
click at [23, 325] on icon at bounding box center [29, 318] width 15 height 17
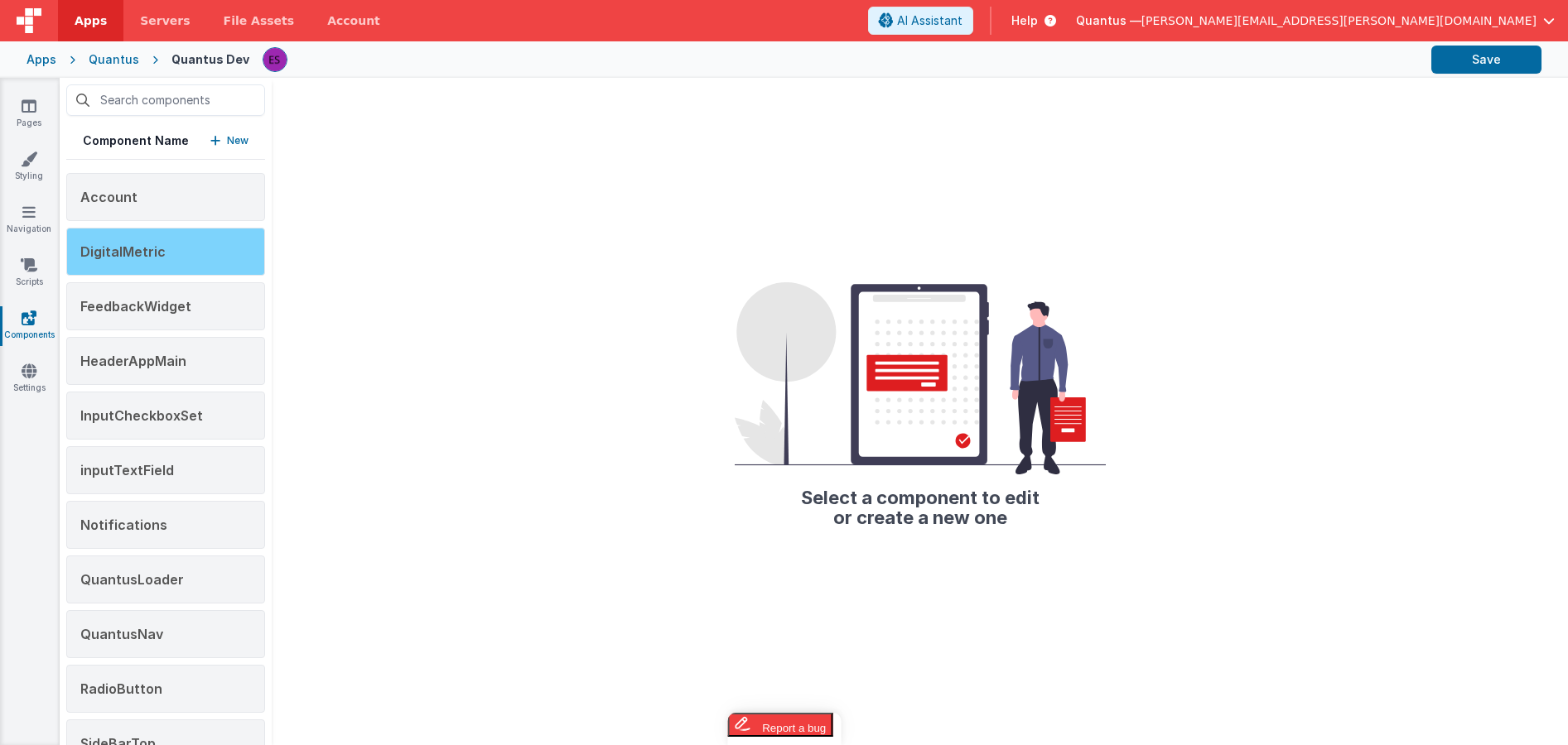
click at [119, 252] on span "DigitalMetric" at bounding box center [122, 252] width 85 height 17
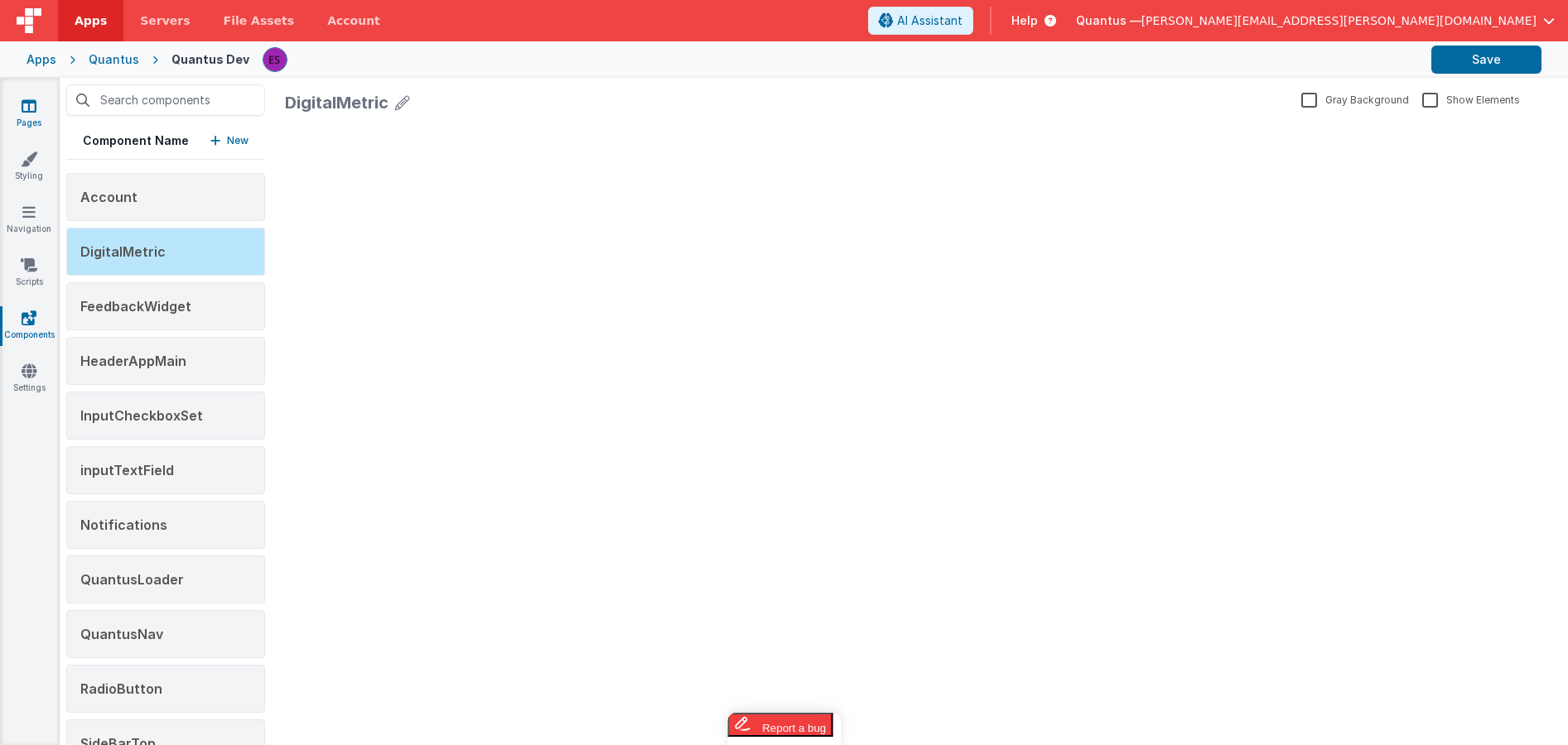
click at [26, 112] on icon at bounding box center [29, 106] width 15 height 17
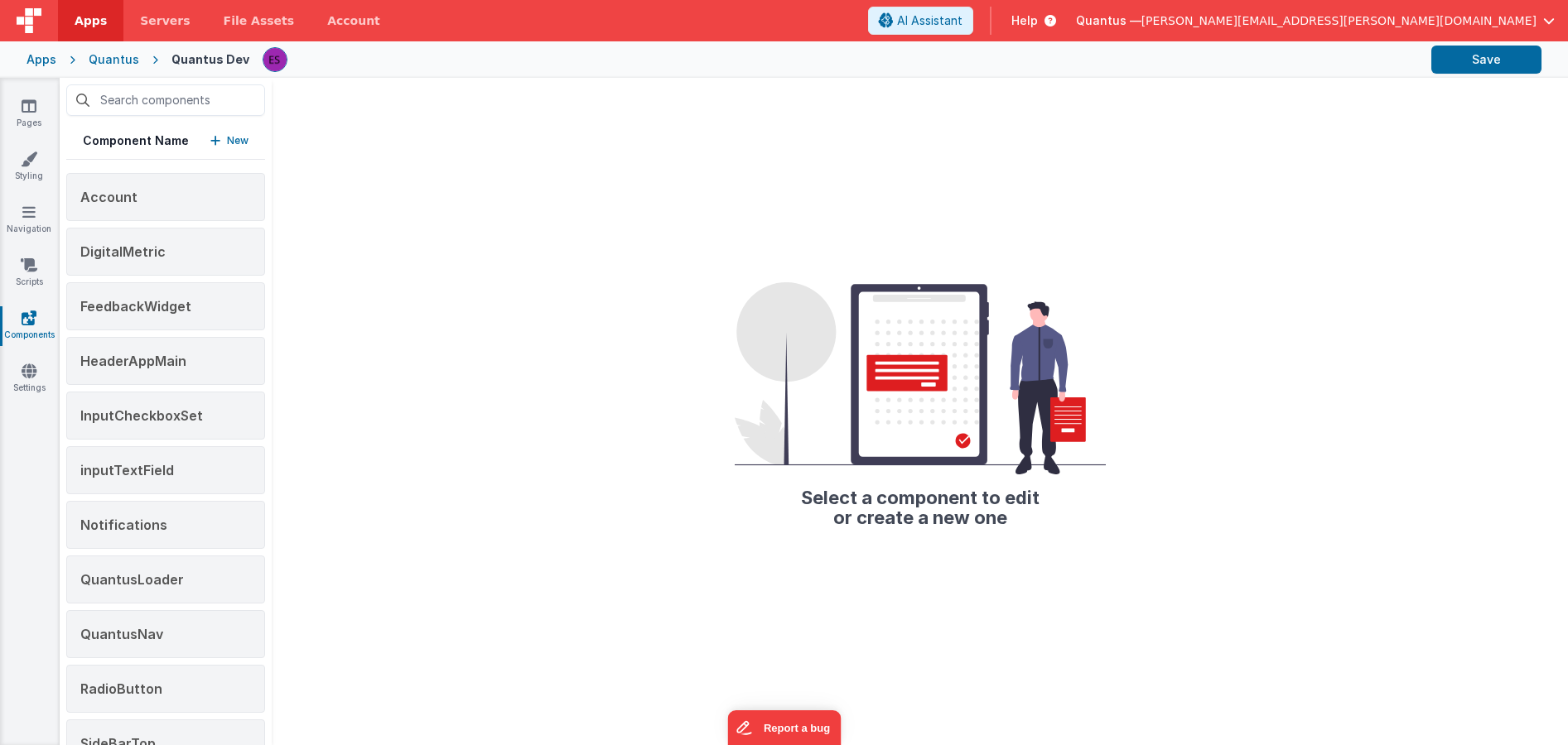
click at [1377, 25] on span "[PERSON_NAME][EMAIL_ADDRESS][PERSON_NAME][DOMAIN_NAME]" at bounding box center [1339, 21] width 395 height 17
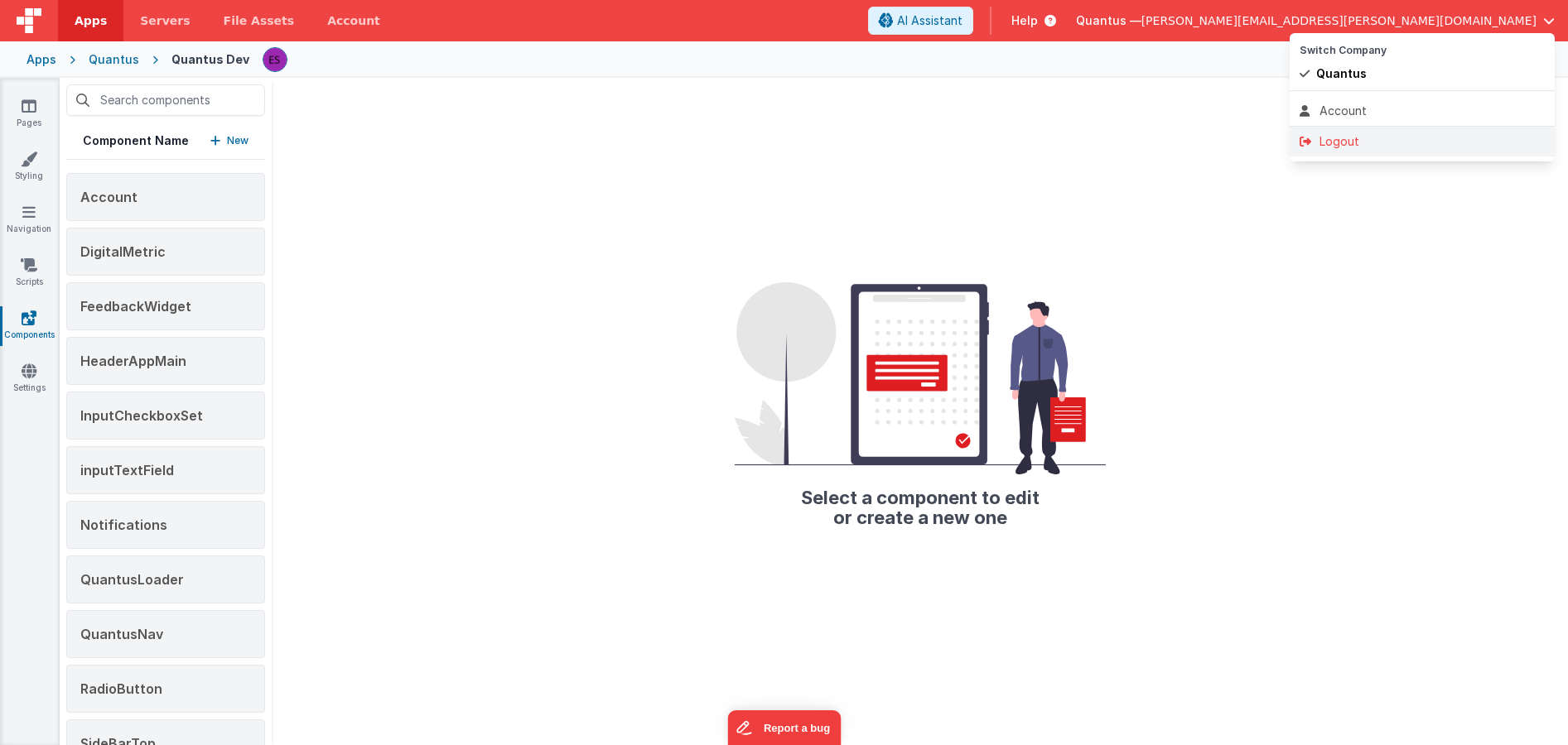
click at [1344, 135] on div "Logout" at bounding box center [1423, 141] width 245 height 17
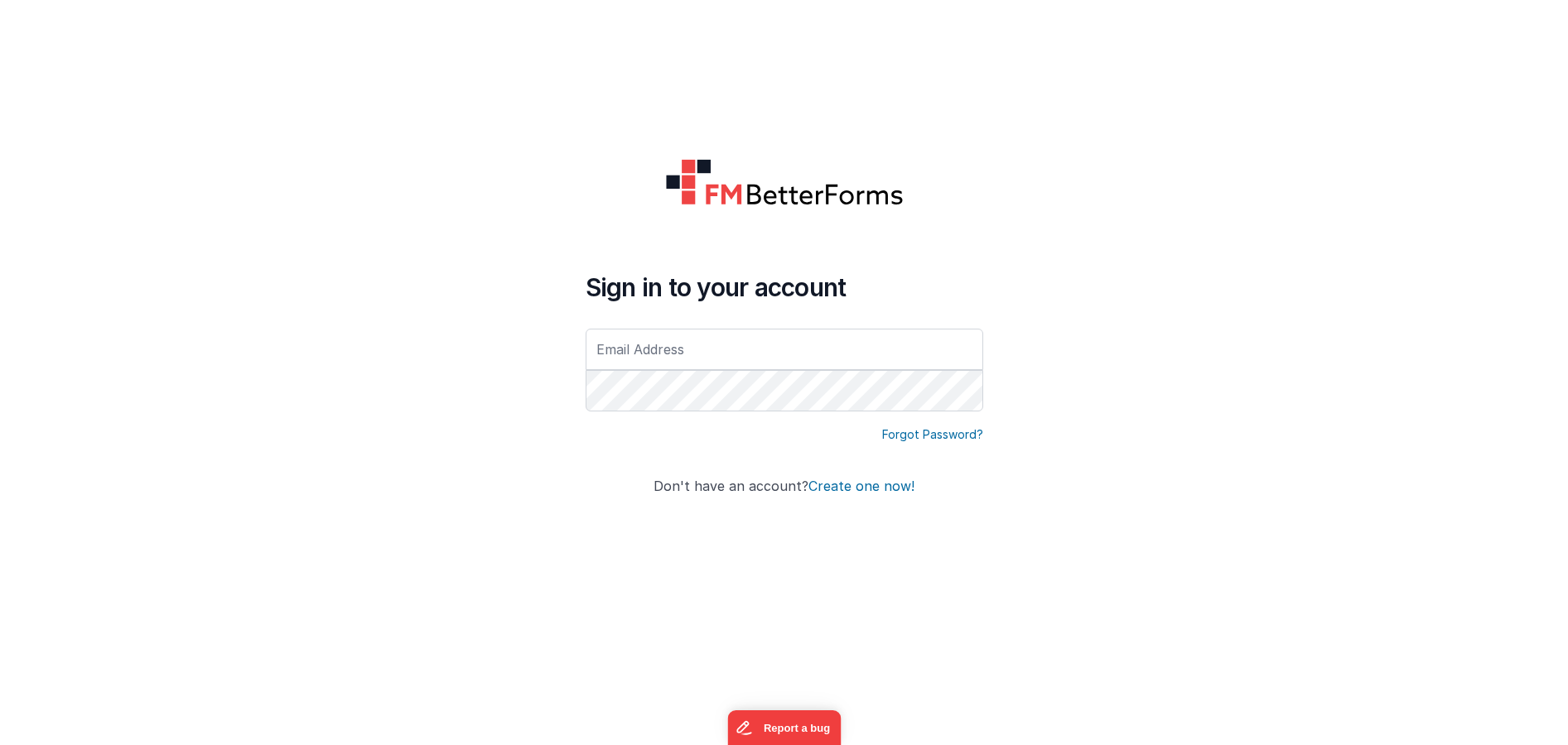
type input "[PERSON_NAME][EMAIL_ADDRESS][PERSON_NAME][DOMAIN_NAME]"
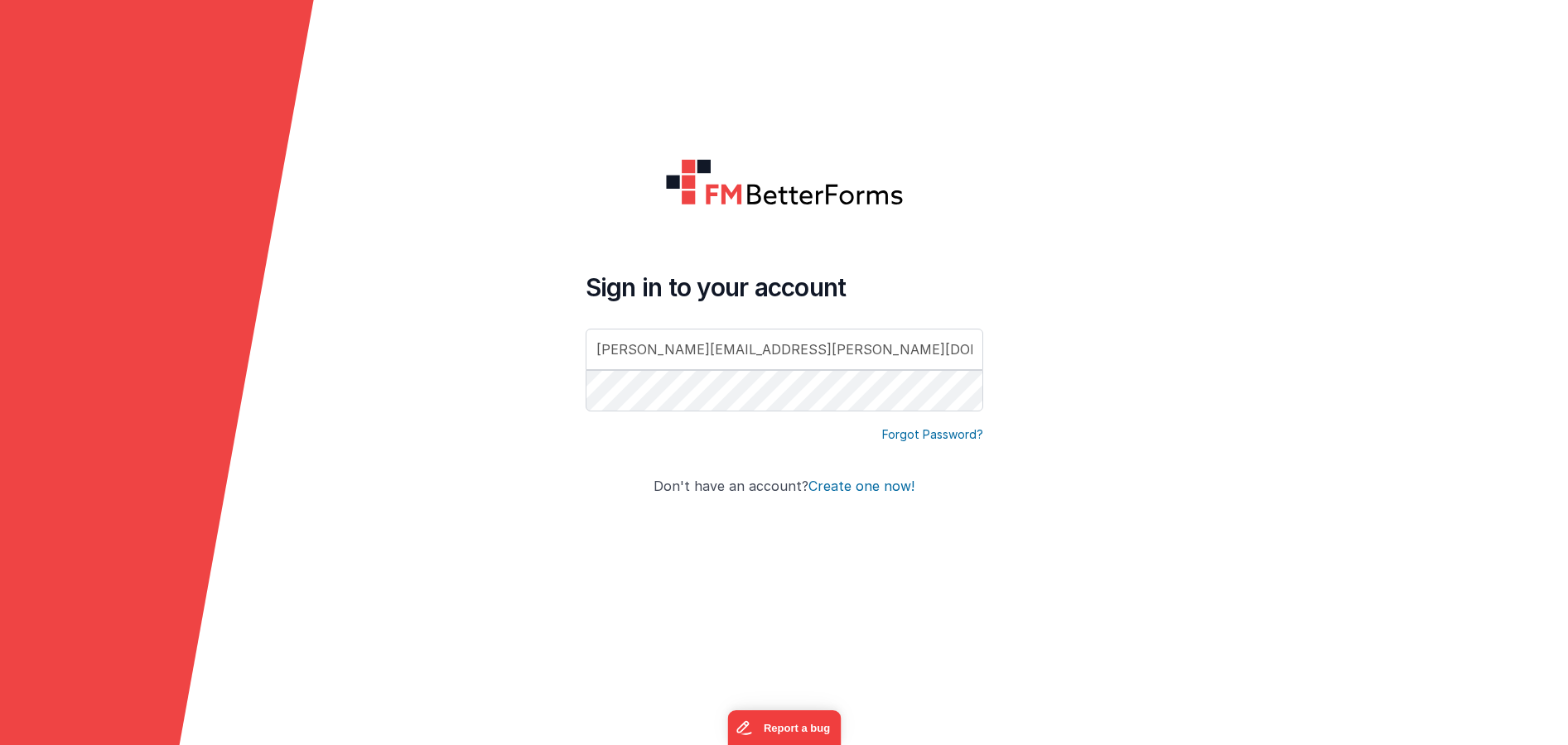
drag, startPoint x: 1073, startPoint y: 273, endPoint x: 1013, endPoint y: 346, distance: 94.5
click at [1073, 274] on form "Sign in to your account eric.smoger@goquantus.com Forgot Password? Don't have a…" at bounding box center [784, 372] width 1568 height 745
click button "Create one now!" at bounding box center [861, 486] width 106 height 15
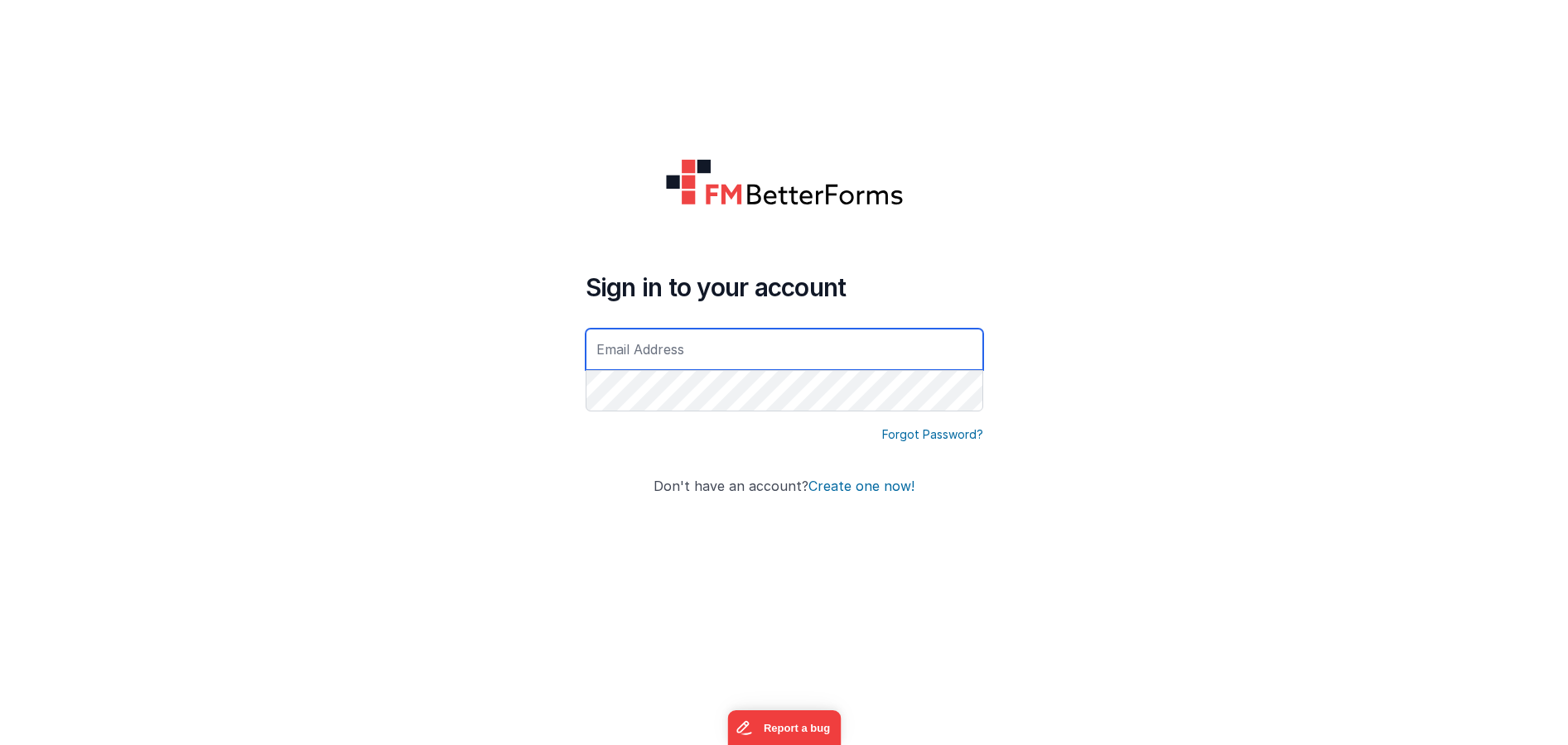
type input "[PERSON_NAME][EMAIL_ADDRESS][PERSON_NAME][DOMAIN_NAME]"
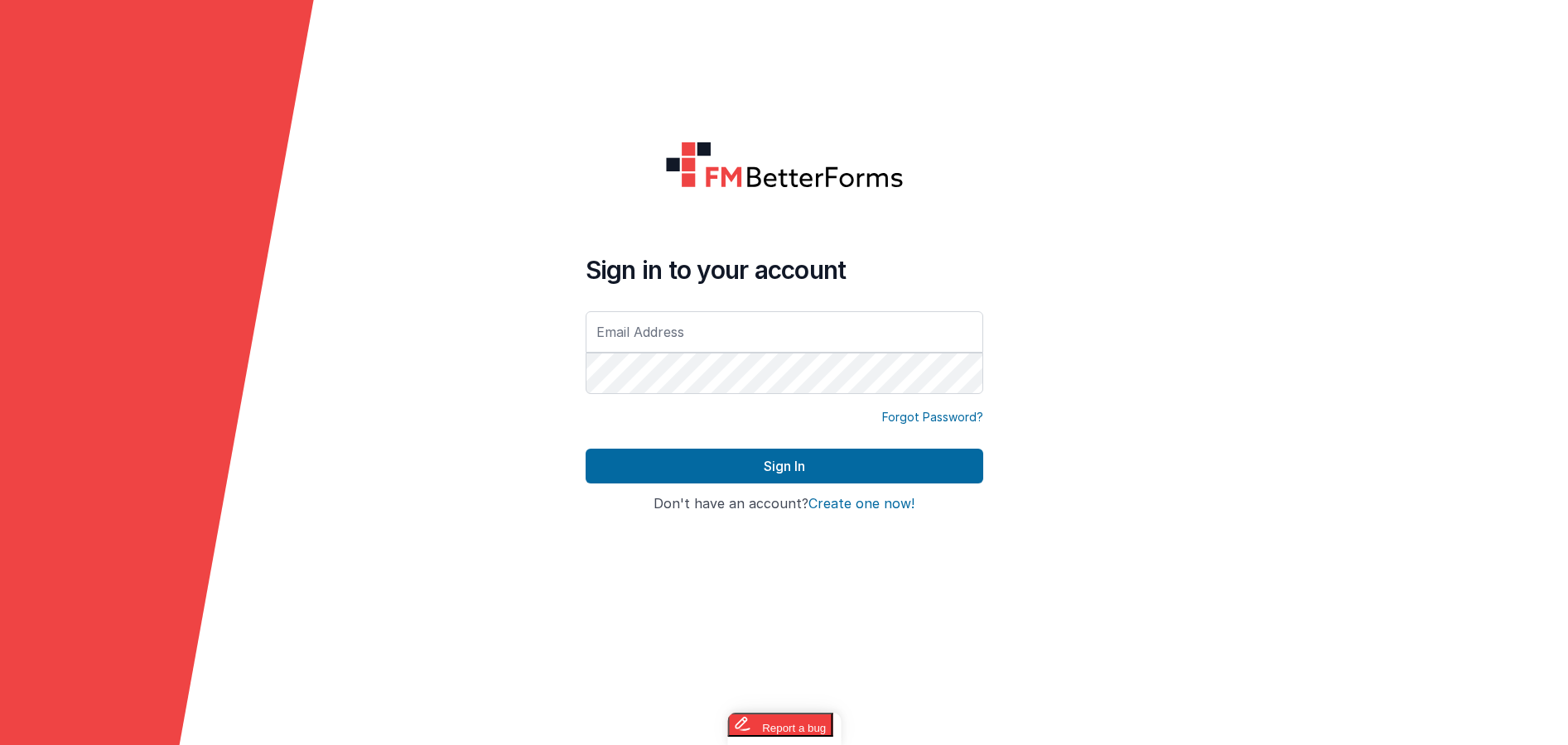
type input "[PERSON_NAME][EMAIL_ADDRESS][PERSON_NAME][DOMAIN_NAME]"
click at [488, 401] on form "Sign in to your account [PERSON_NAME][EMAIL_ADDRESS][PERSON_NAME][DOMAIN_NAME] …" at bounding box center [784, 372] width 1568 height 745
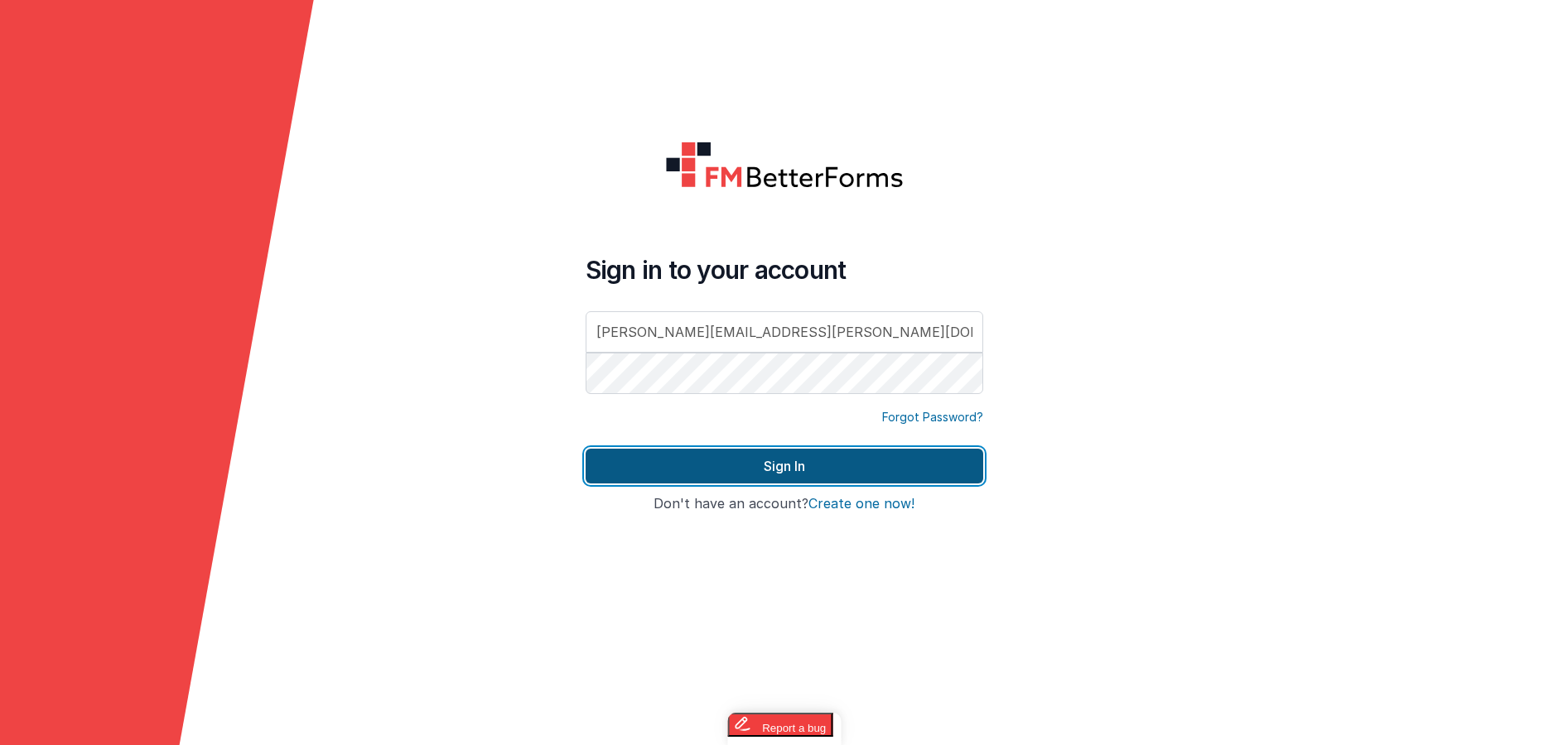
click at [613, 467] on button "Sign In" at bounding box center [784, 466] width 398 height 35
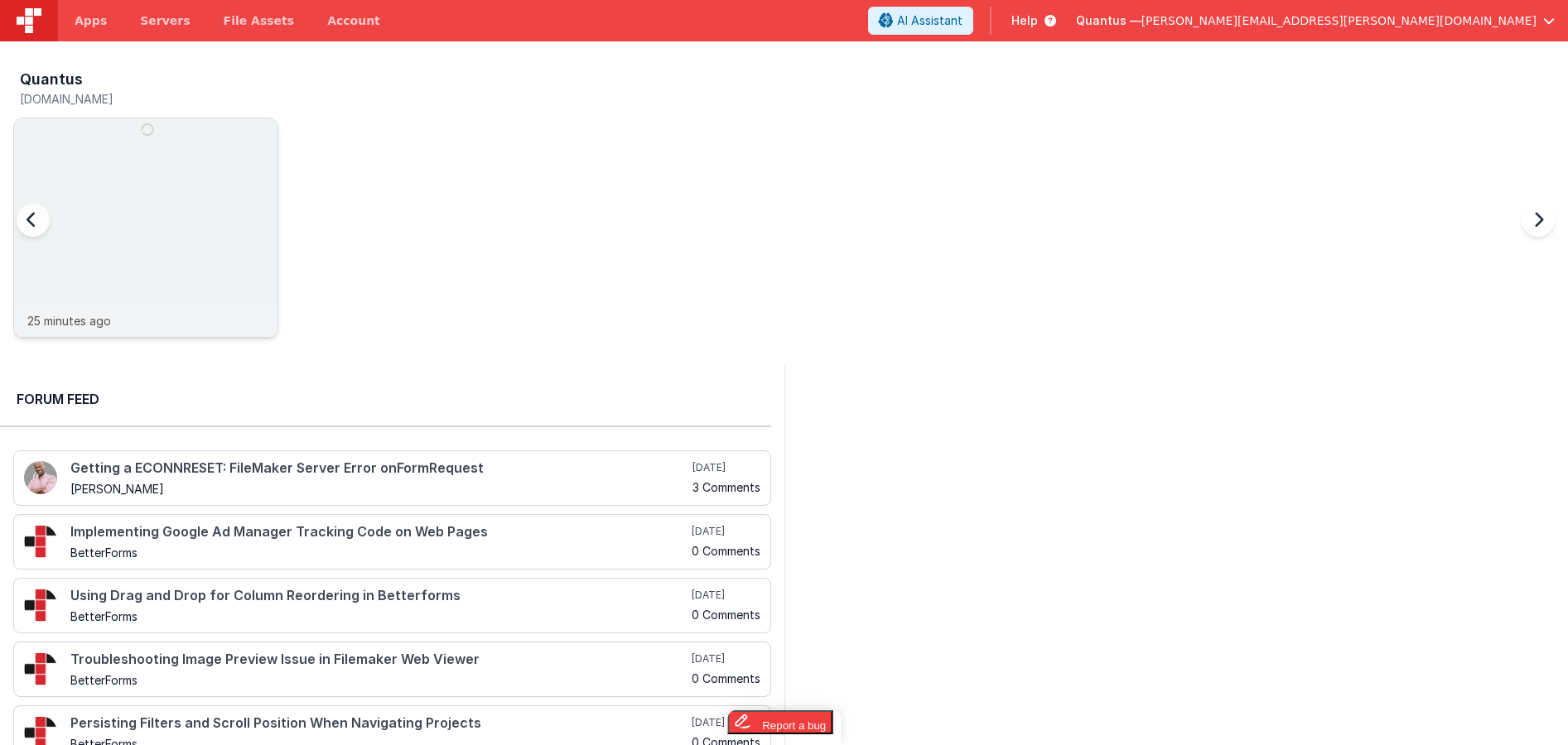
click at [138, 165] on img at bounding box center [145, 250] width 264 height 263
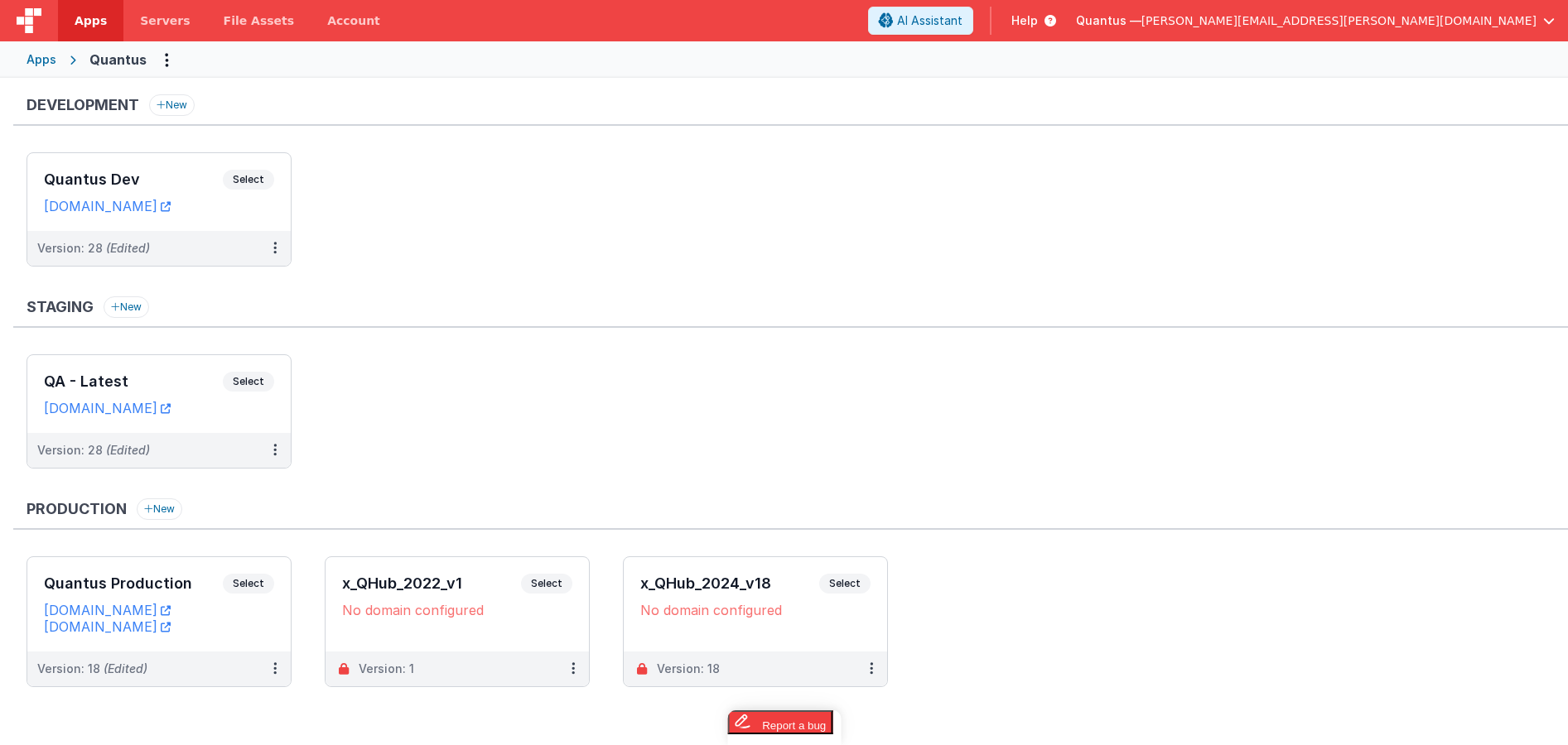
click at [138, 165] on div "Quantus Dev Select URLs [DOMAIN_NAME]" at bounding box center [159, 191] width 264 height 78
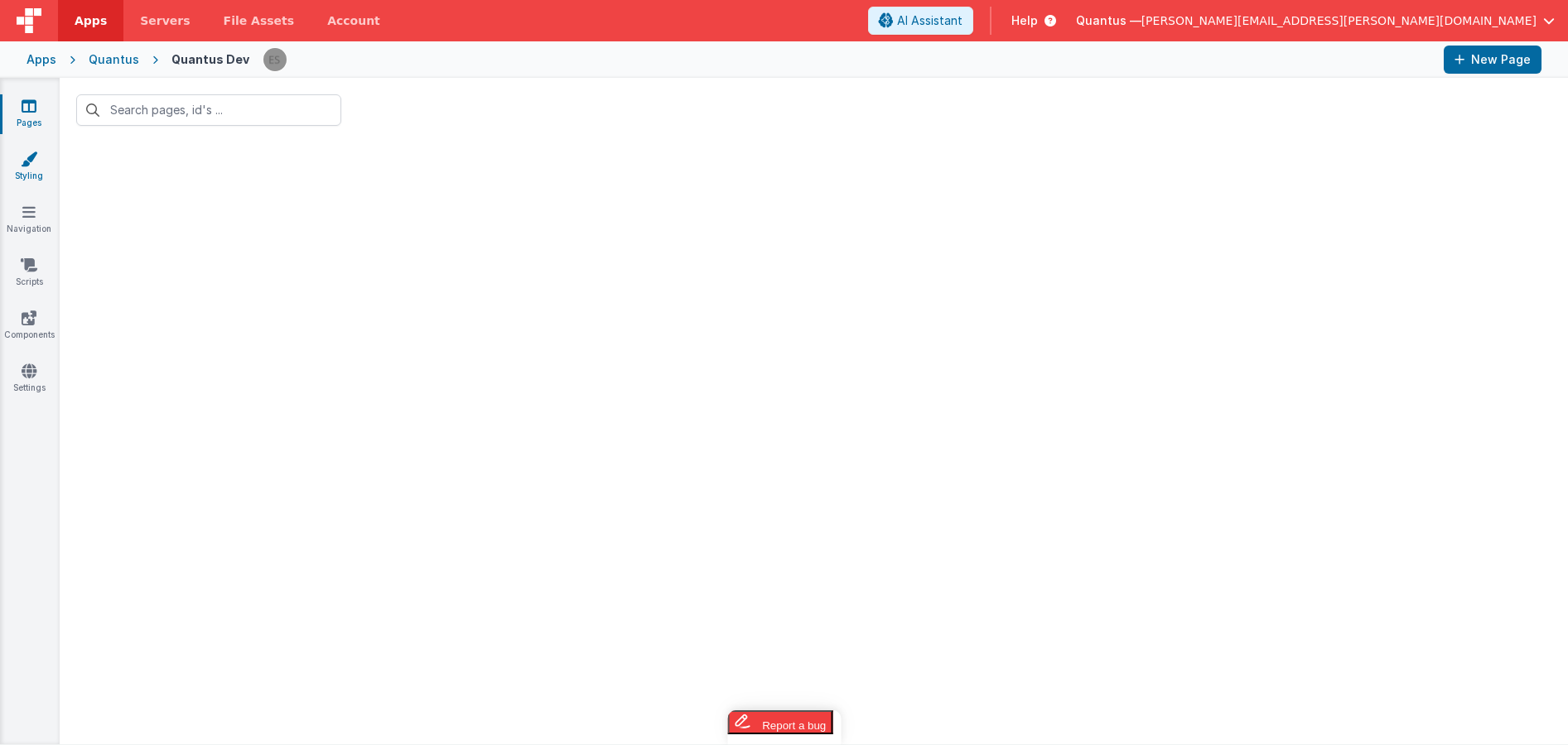
click at [33, 162] on icon at bounding box center [29, 159] width 17 height 17
click at [25, 115] on link "Pages" at bounding box center [29, 114] width 59 height 34
click at [31, 229] on link "Navigation" at bounding box center [29, 220] width 59 height 34
click at [29, 110] on icon at bounding box center [29, 106] width 15 height 17
click at [1496, 23] on span "[PERSON_NAME][EMAIL_ADDRESS][PERSON_NAME][DOMAIN_NAME]" at bounding box center [1339, 21] width 395 height 17
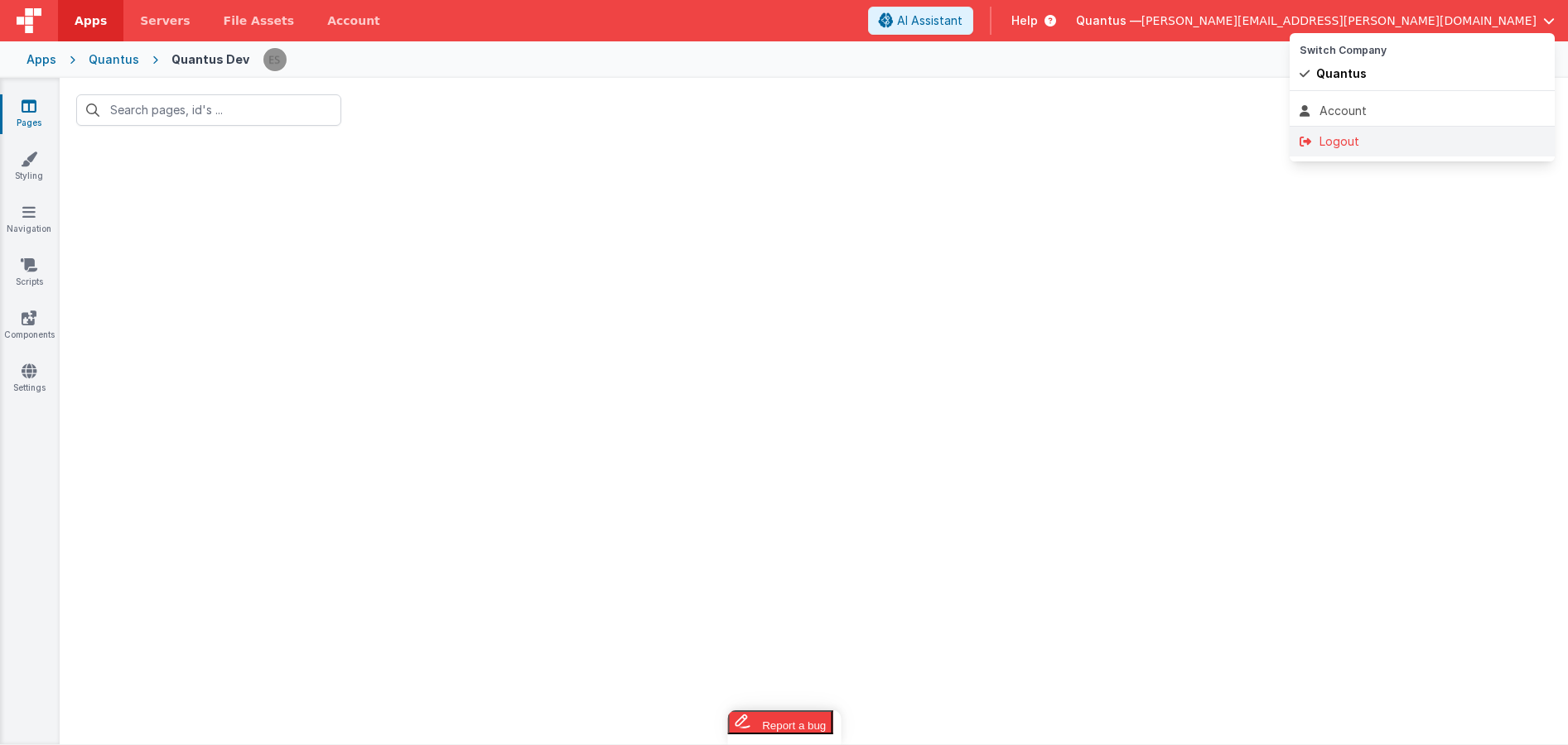
click at [1367, 135] on div "Logout" at bounding box center [1423, 141] width 245 height 17
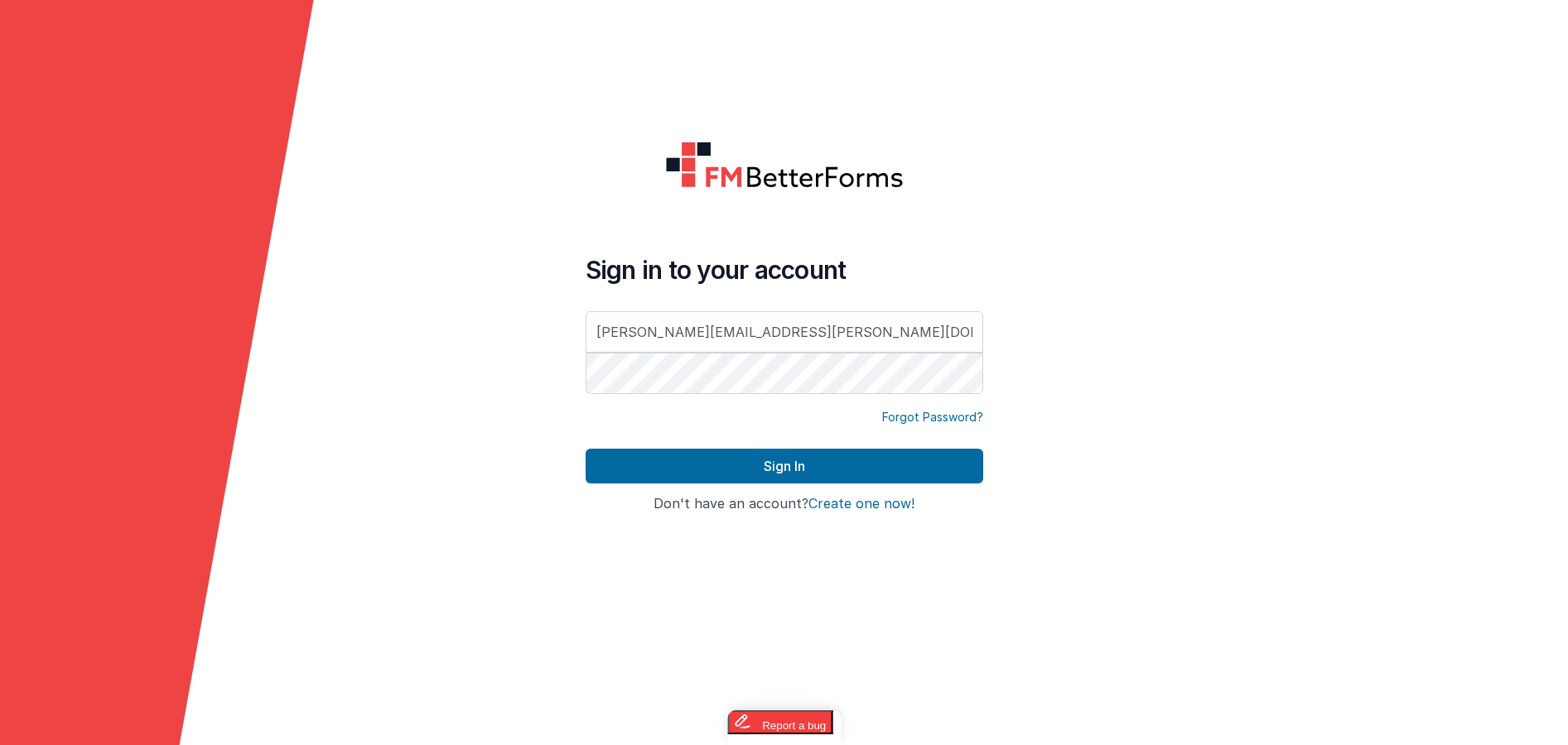
click at [363, 270] on form "Sign in to your account [PERSON_NAME][EMAIL_ADDRESS][PERSON_NAME][DOMAIN_NAME] …" at bounding box center [784, 372] width 1568 height 745
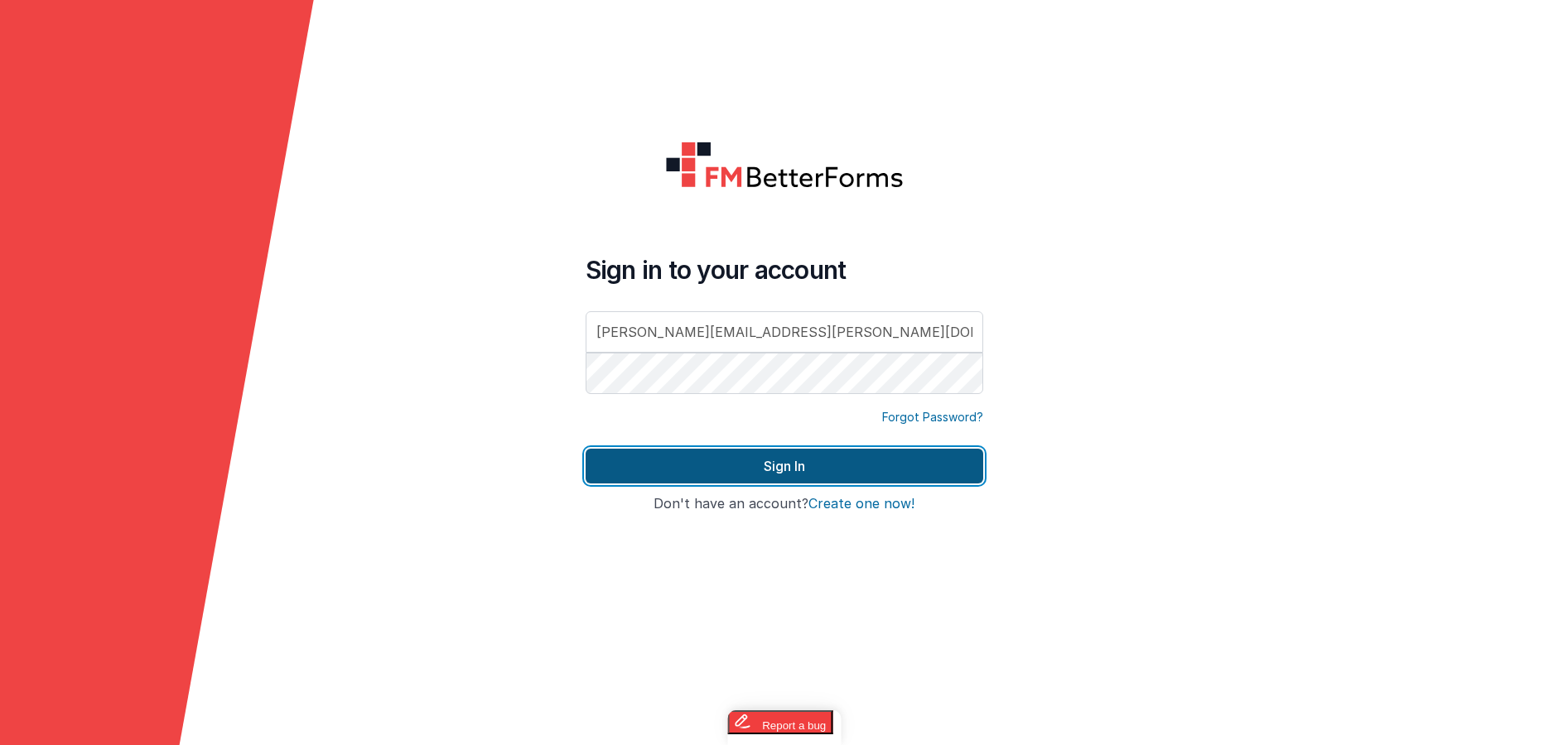
click at [623, 466] on button "Sign In" at bounding box center [784, 466] width 398 height 35
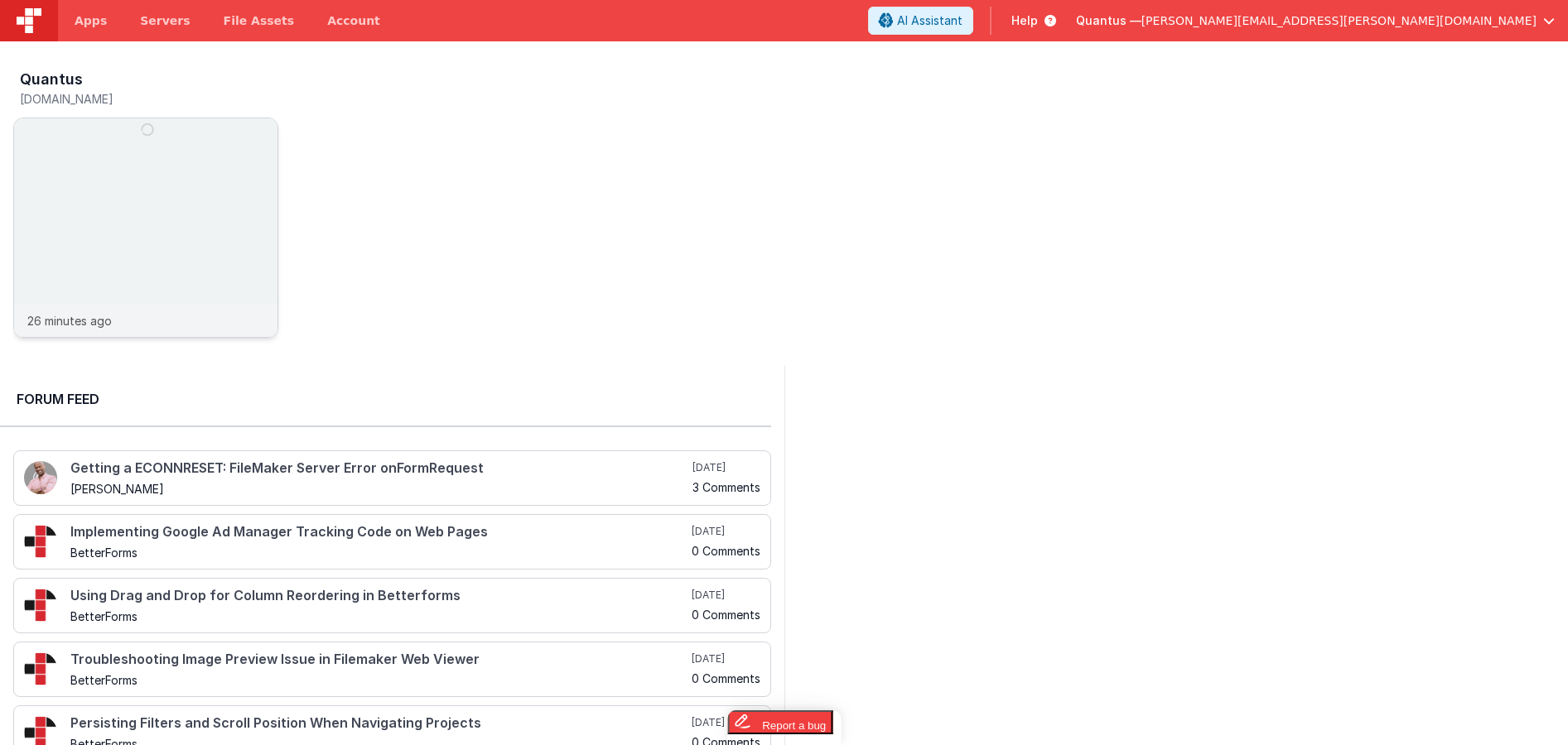
click at [196, 140] on img at bounding box center [145, 250] width 264 height 263
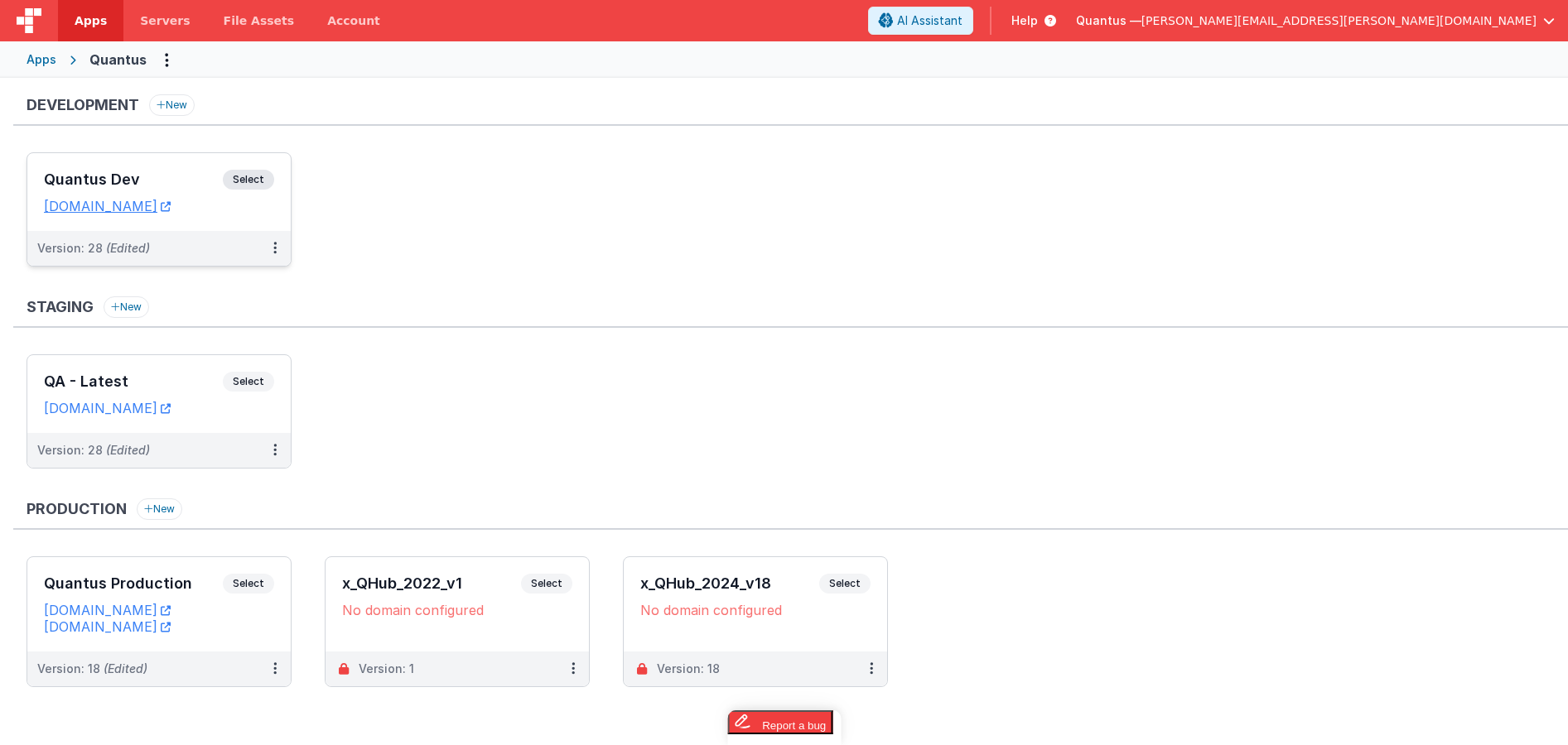
click at [142, 165] on div "Quantus Dev Select URLs [DOMAIN_NAME]" at bounding box center [159, 191] width 264 height 78
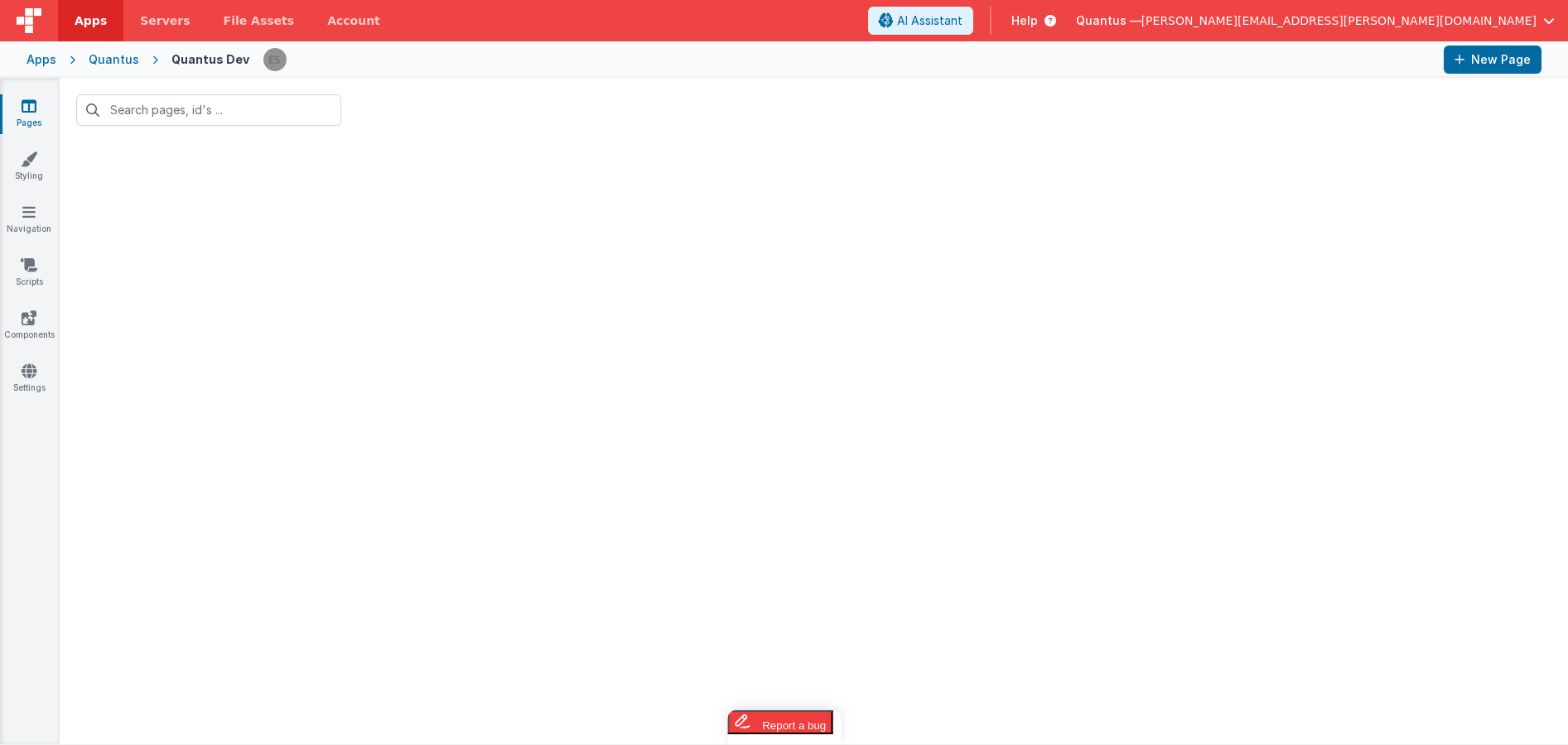
click at [122, 62] on div "Quantus" at bounding box center [114, 59] width 50 height 17
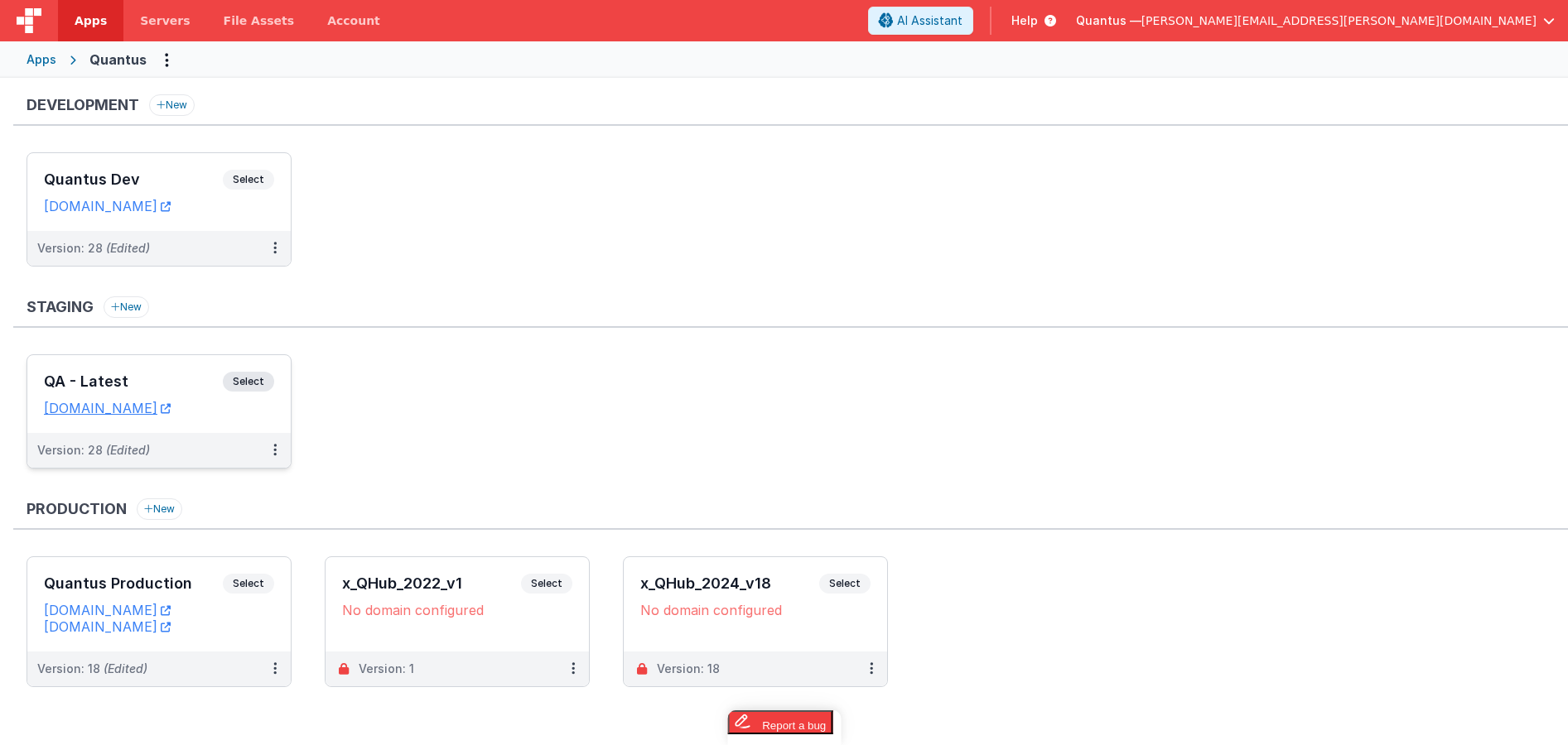
click at [131, 356] on div "QA - Latest Select URLs [DOMAIN_NAME]" at bounding box center [159, 394] width 264 height 78
